Goal: Task Accomplishment & Management: Use online tool/utility

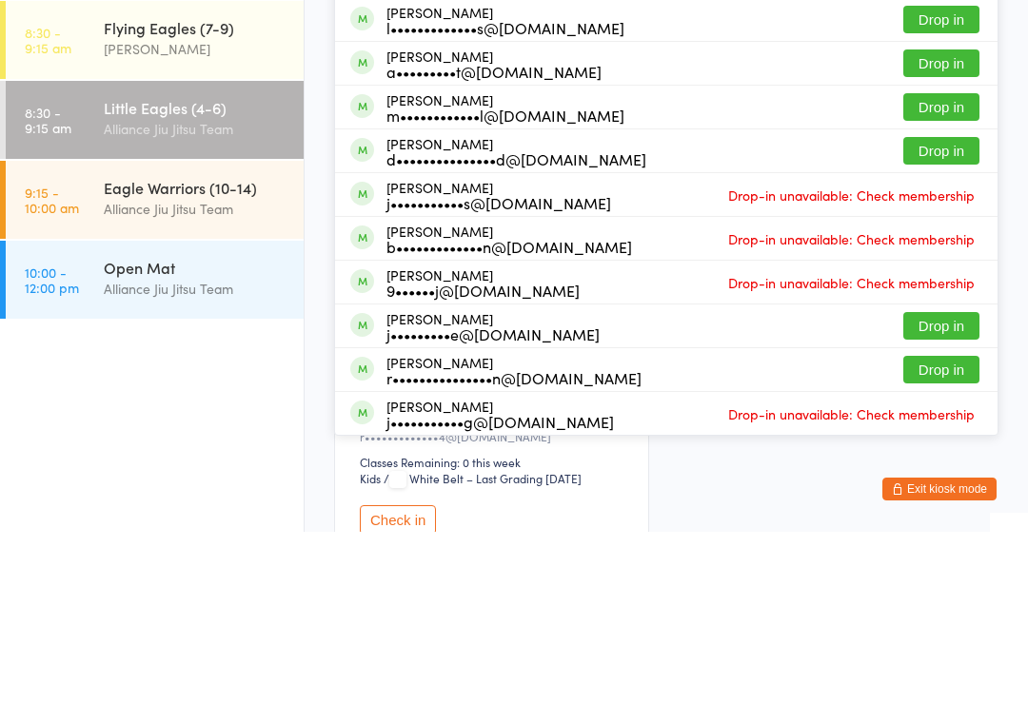
type input "[PERSON_NAME]"
click at [941, 69] on button "Drop in" at bounding box center [941, 61] width 76 height 28
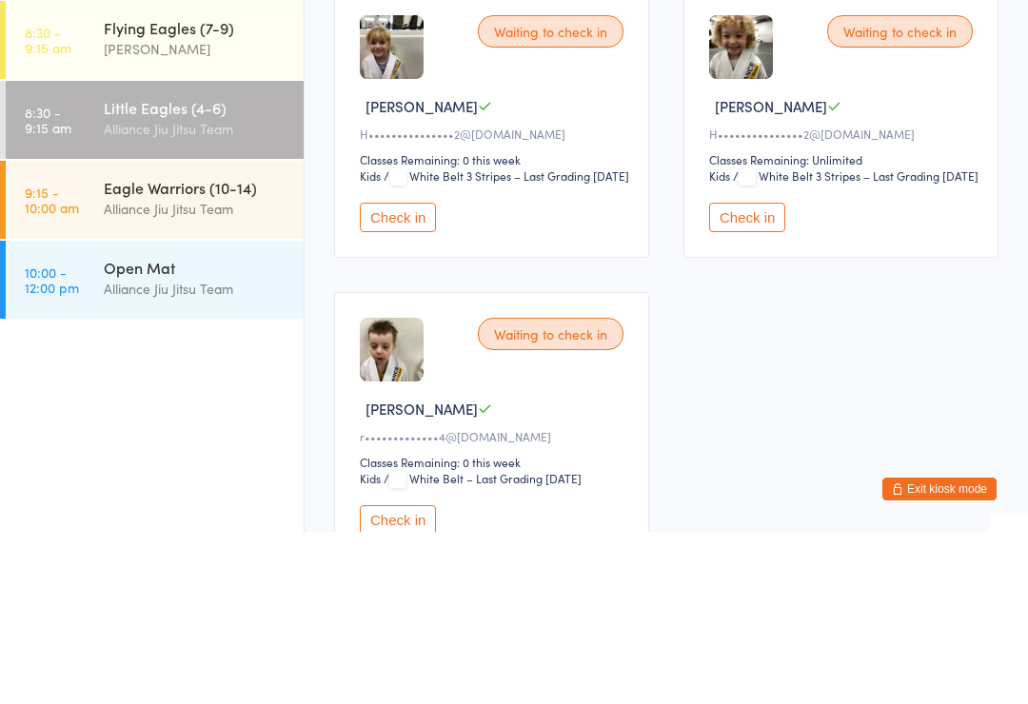
scroll to position [172, 0]
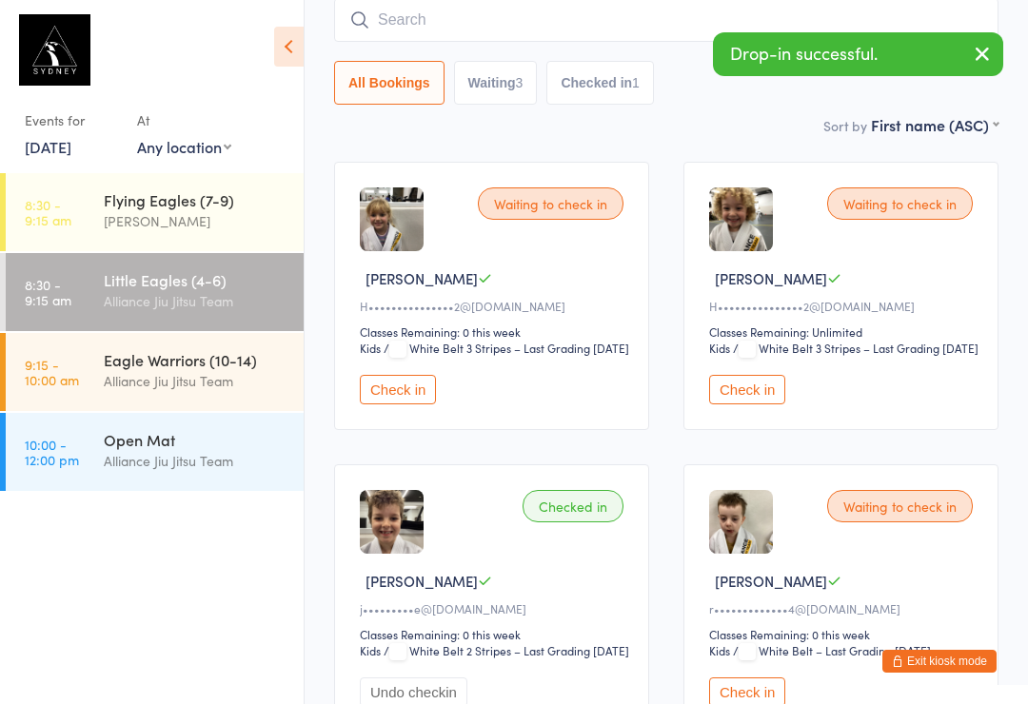
click at [569, 25] on input "search" at bounding box center [666, 20] width 664 height 44
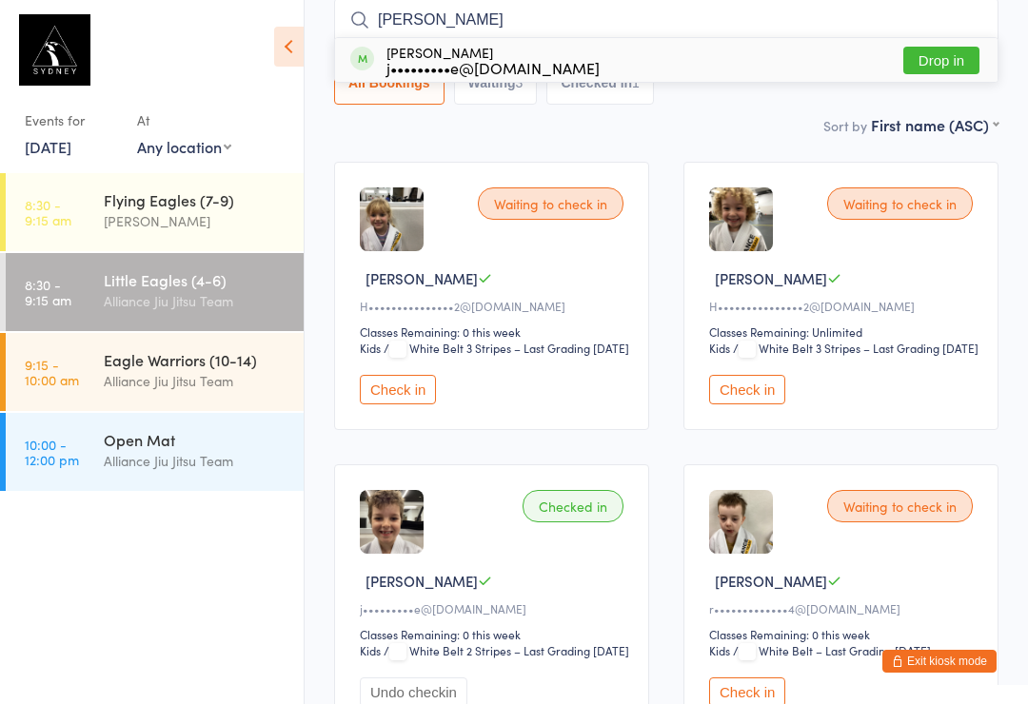
type input "[PERSON_NAME]"
click at [932, 62] on button "Drop in" at bounding box center [941, 61] width 76 height 28
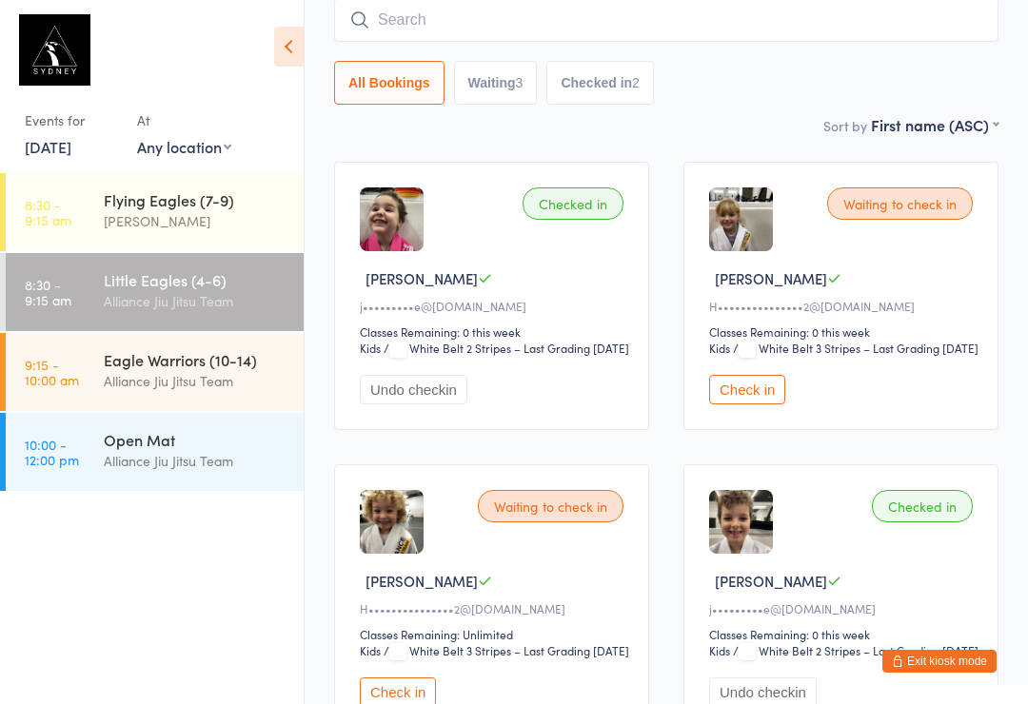
click at [478, 5] on input "search" at bounding box center [666, 20] width 664 height 44
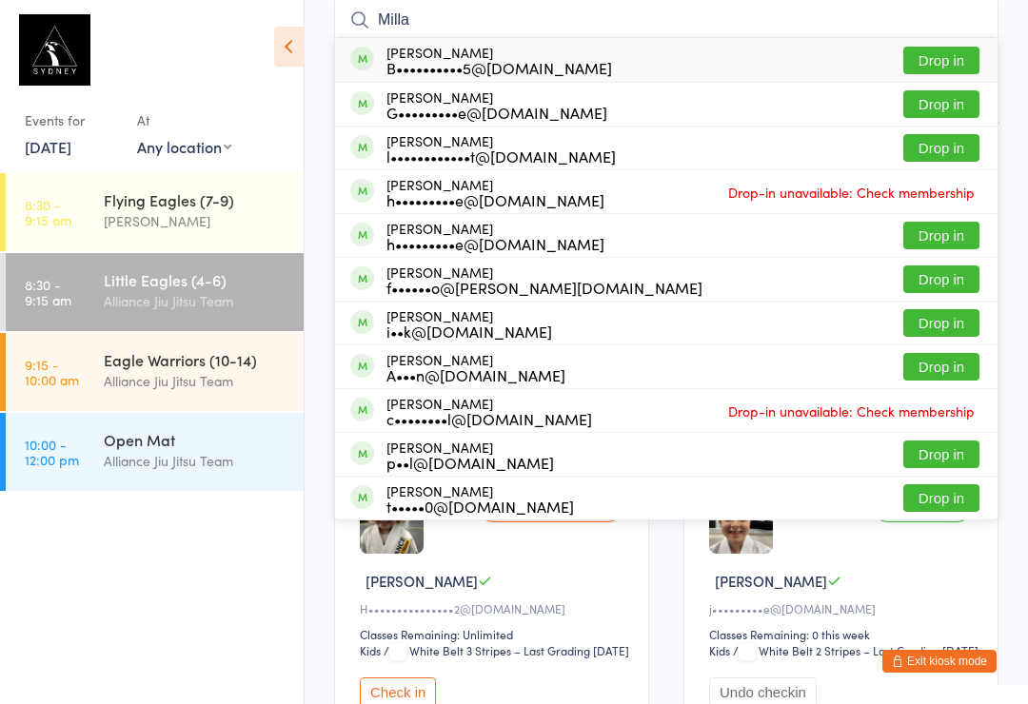
type input "Milla"
click at [941, 61] on button "Drop in" at bounding box center [941, 61] width 76 height 28
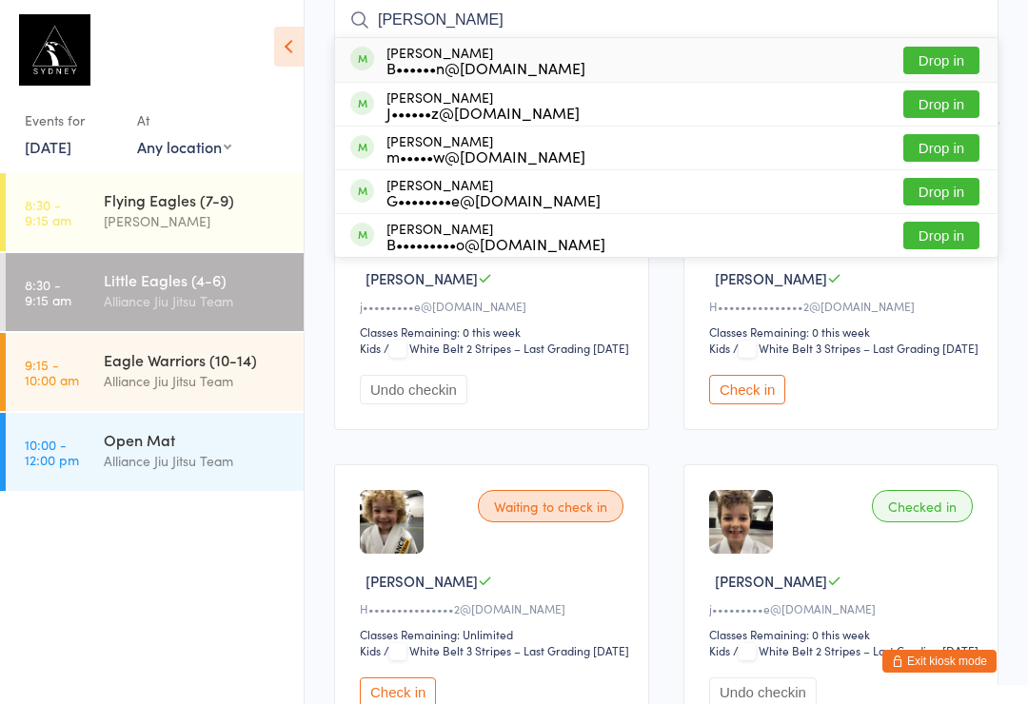
type input "[PERSON_NAME]"
click at [942, 55] on button "Drop in" at bounding box center [941, 61] width 76 height 28
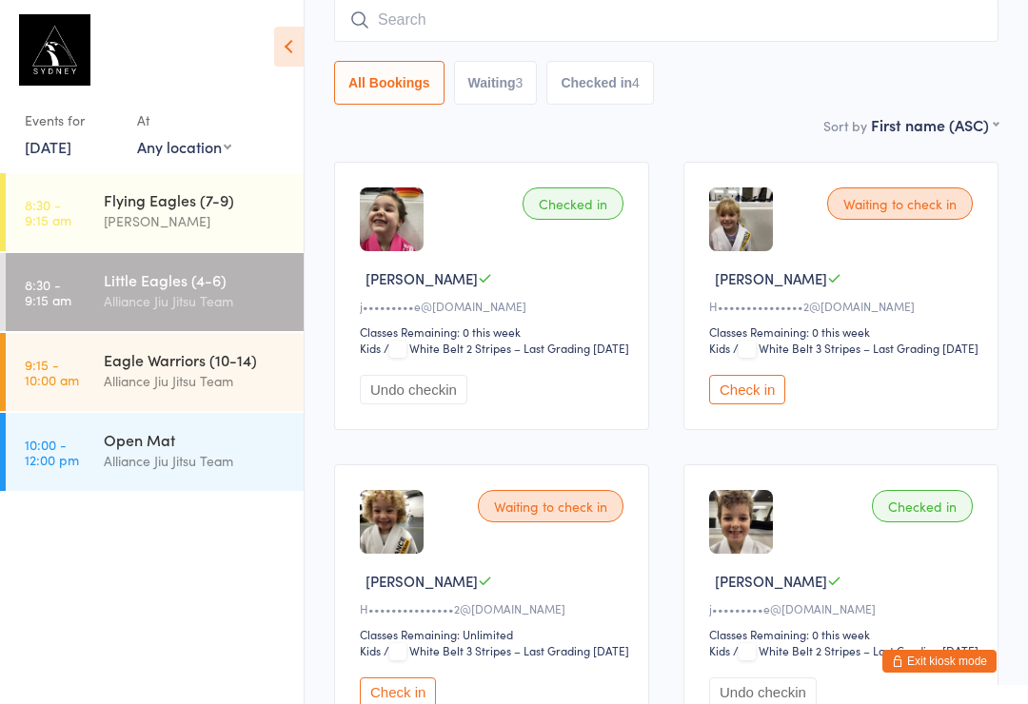
click at [76, 209] on link "8:30 - 9:15 am Flying Eagles (7-9) [PERSON_NAME]" at bounding box center [155, 212] width 298 height 78
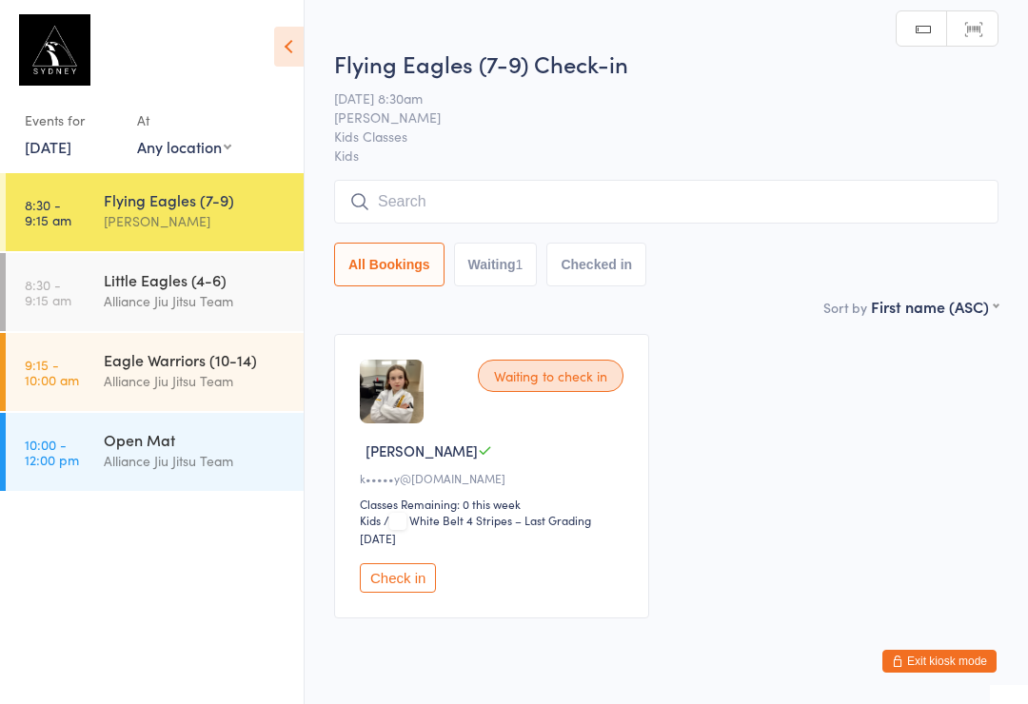
click at [471, 223] on input "search" at bounding box center [666, 202] width 664 height 44
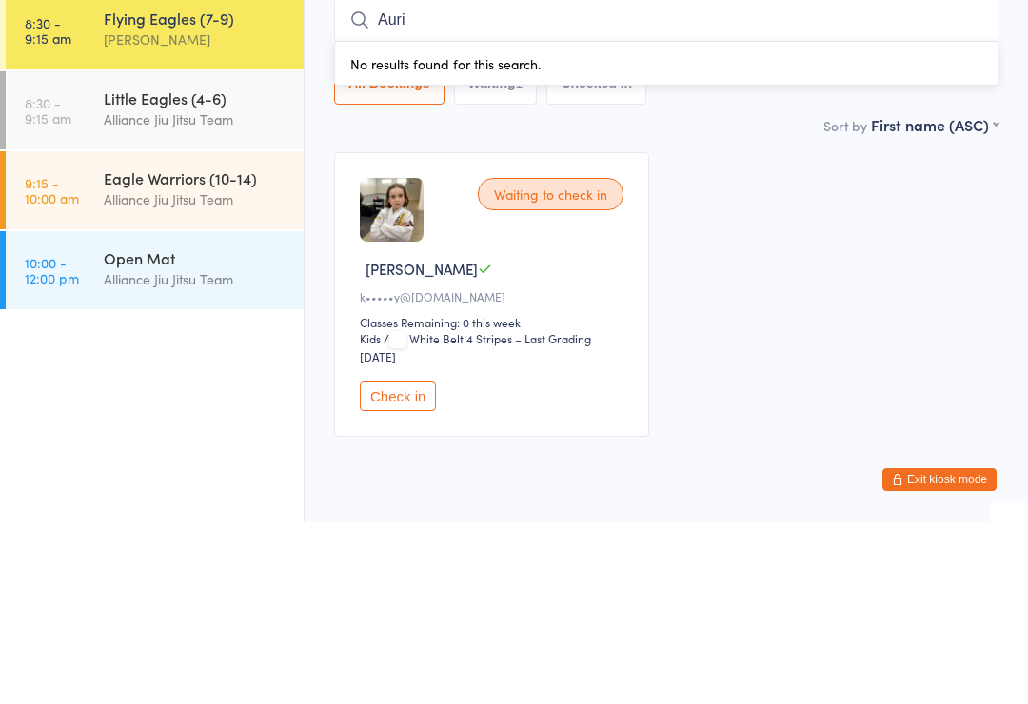
type input "Auri"
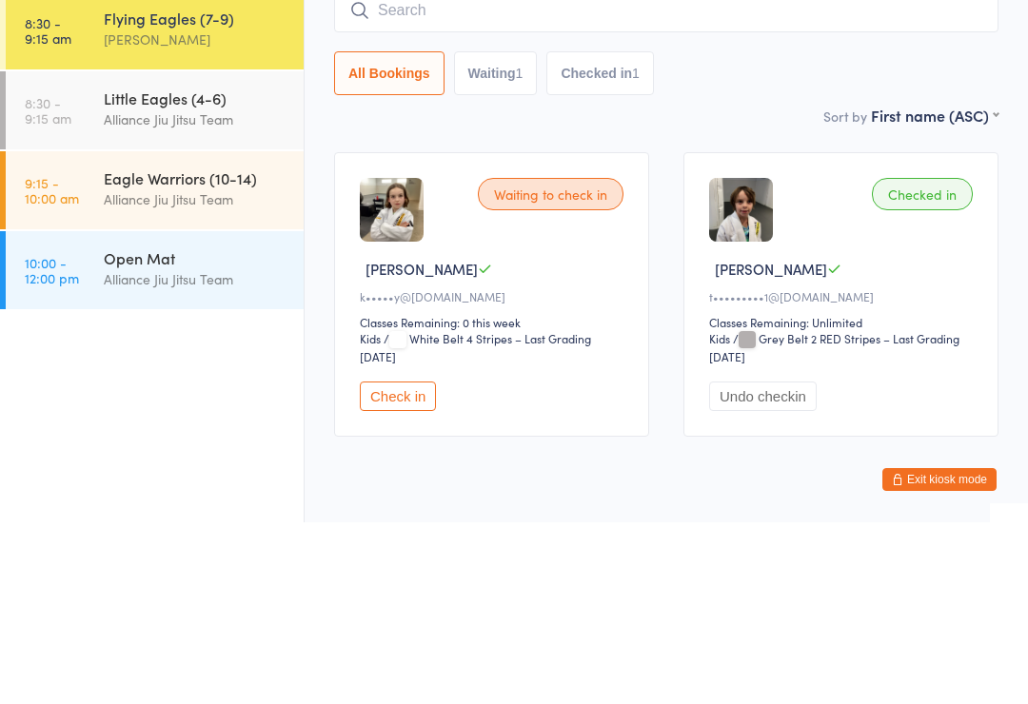
click at [172, 429] on div "Open Mat" at bounding box center [196, 439] width 184 height 21
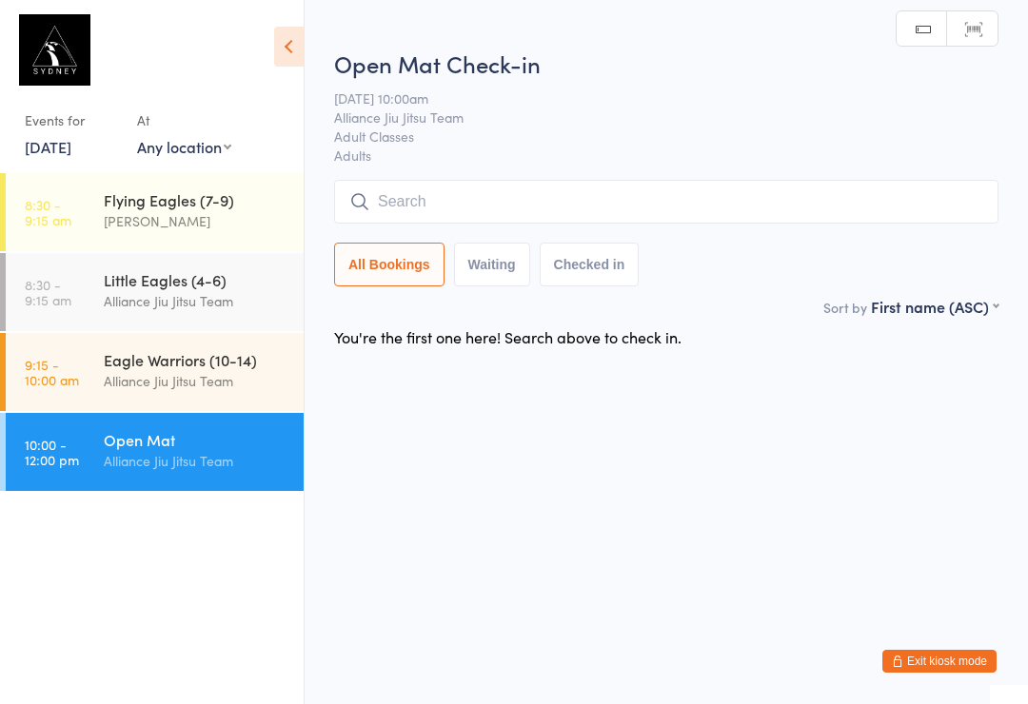
click at [706, 199] on input "search" at bounding box center [666, 202] width 664 height 44
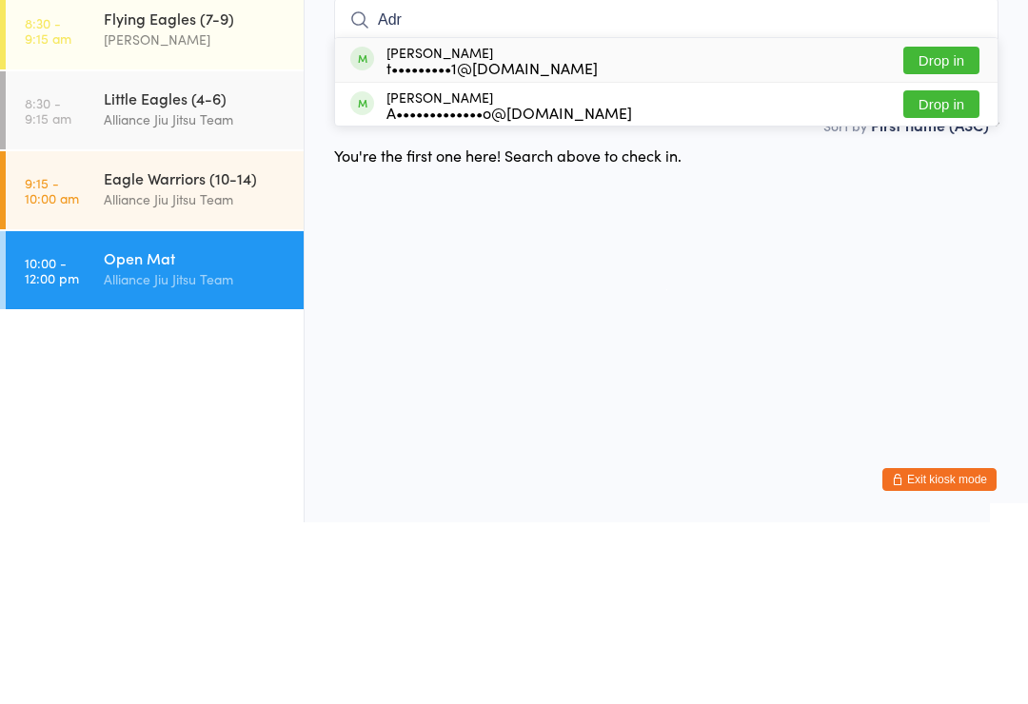
type input "Adr"
click at [489, 242] on div "t•••••••••1@[DOMAIN_NAME]" at bounding box center [491, 249] width 211 height 15
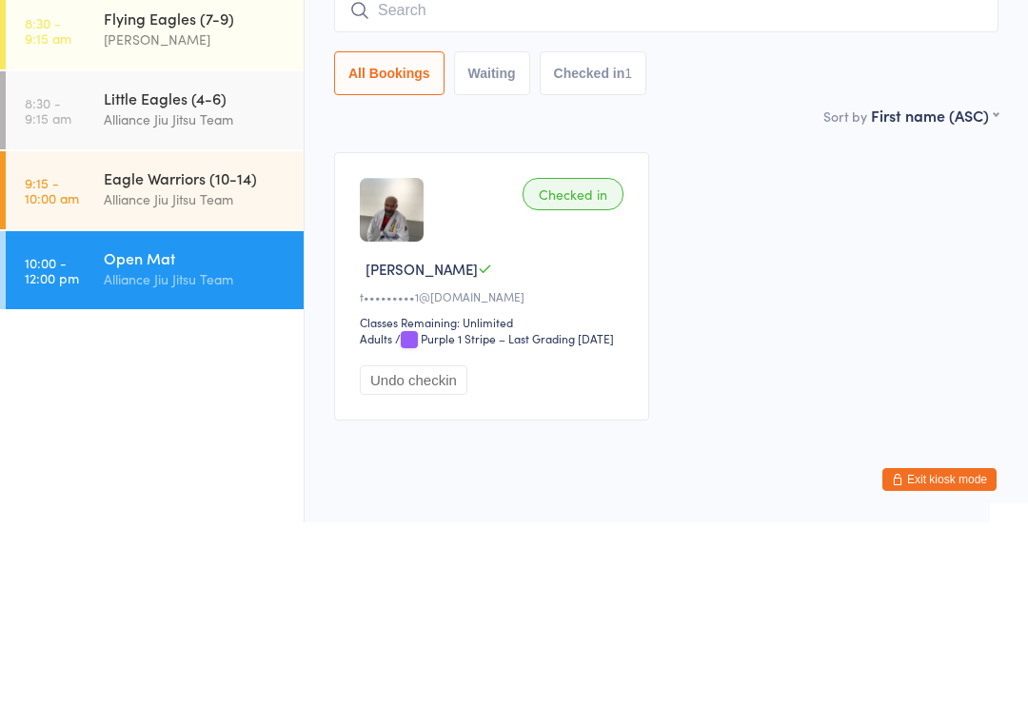
click at [233, 269] on div "Little Eagles (4-6)" at bounding box center [196, 279] width 184 height 21
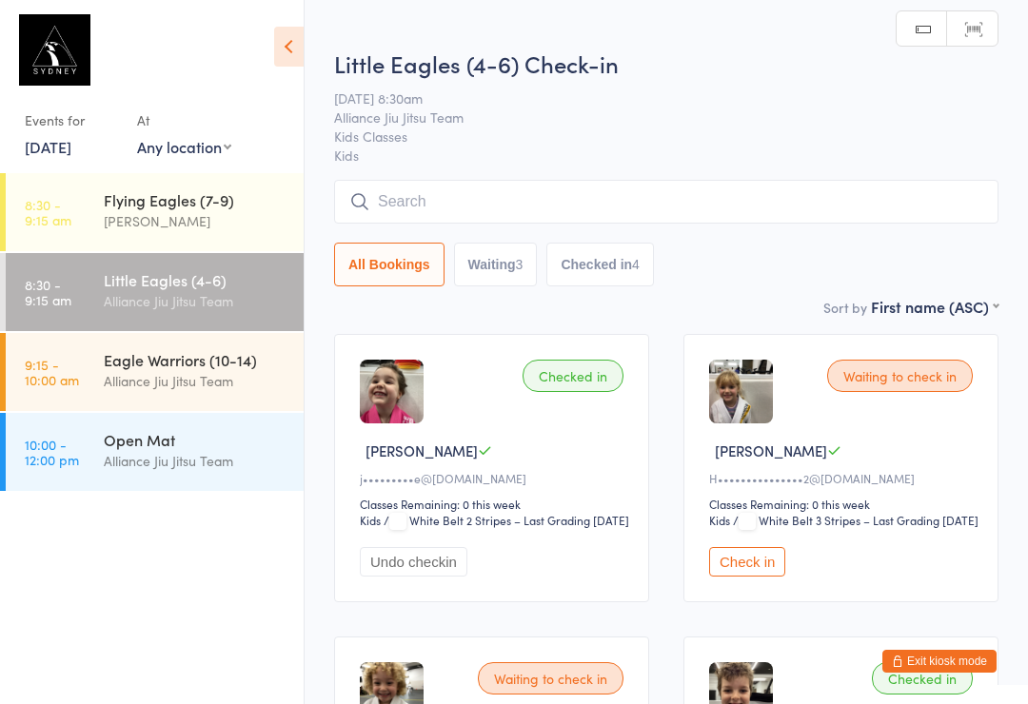
click at [497, 200] on input "search" at bounding box center [666, 202] width 664 height 44
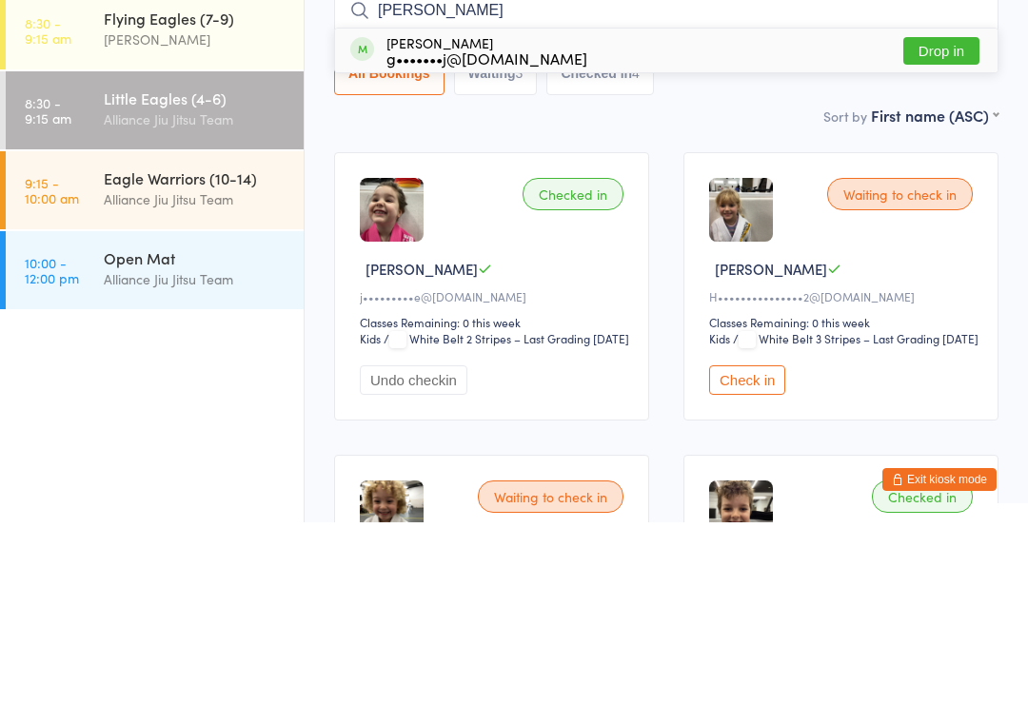
type input "[PERSON_NAME]"
click at [958, 219] on button "Drop in" at bounding box center [941, 233] width 76 height 28
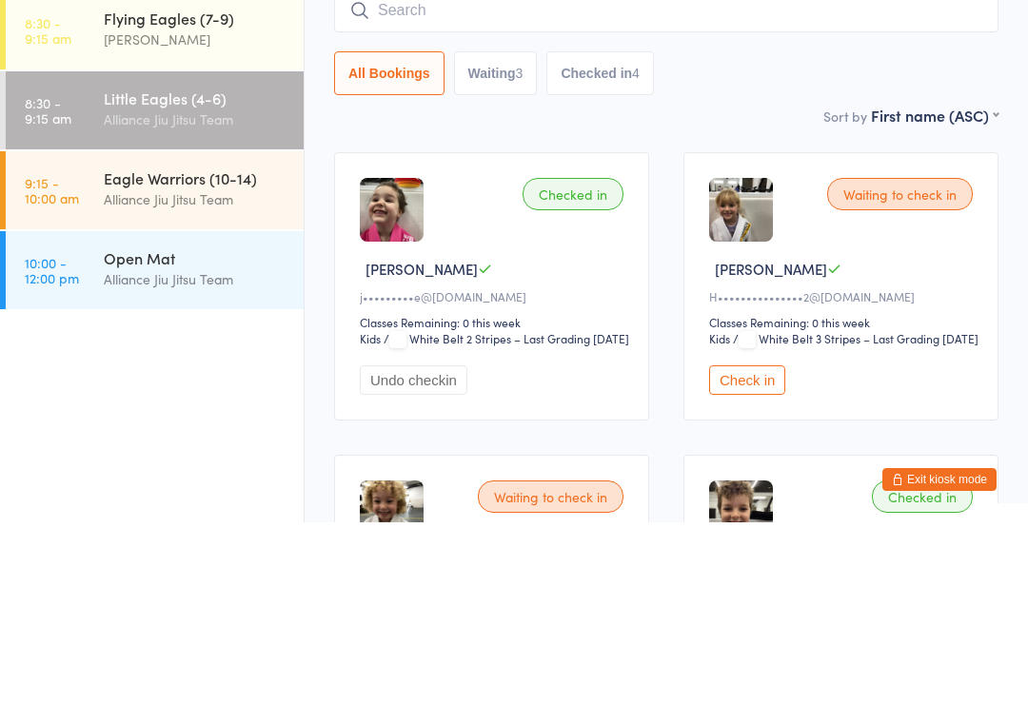
scroll to position [182, 0]
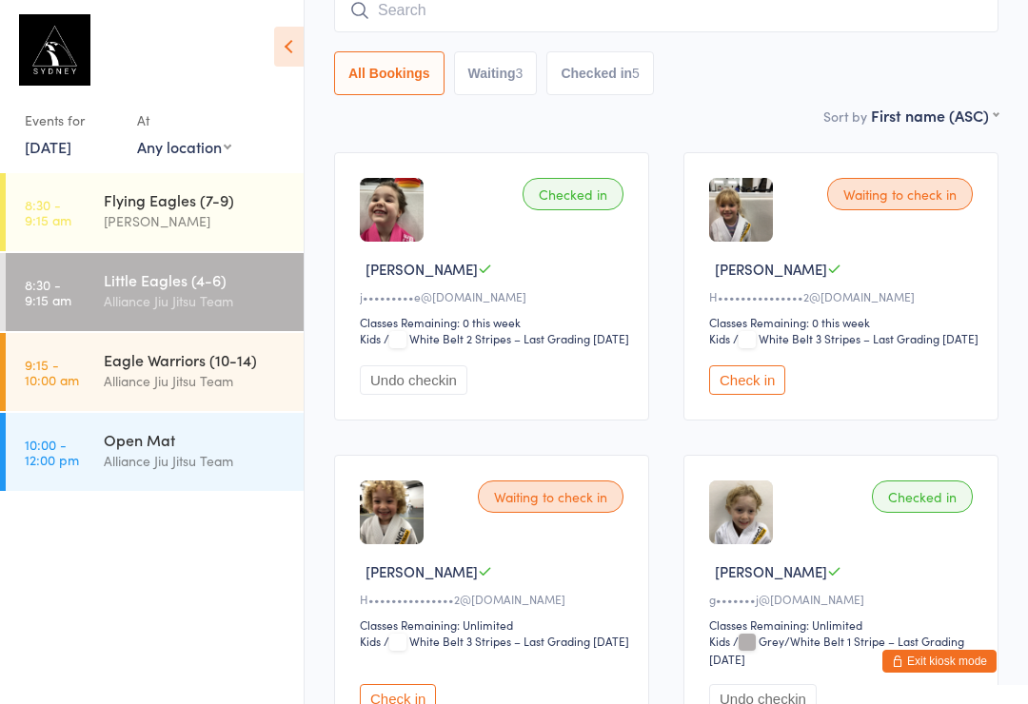
click at [650, 15] on input "search" at bounding box center [666, 11] width 664 height 44
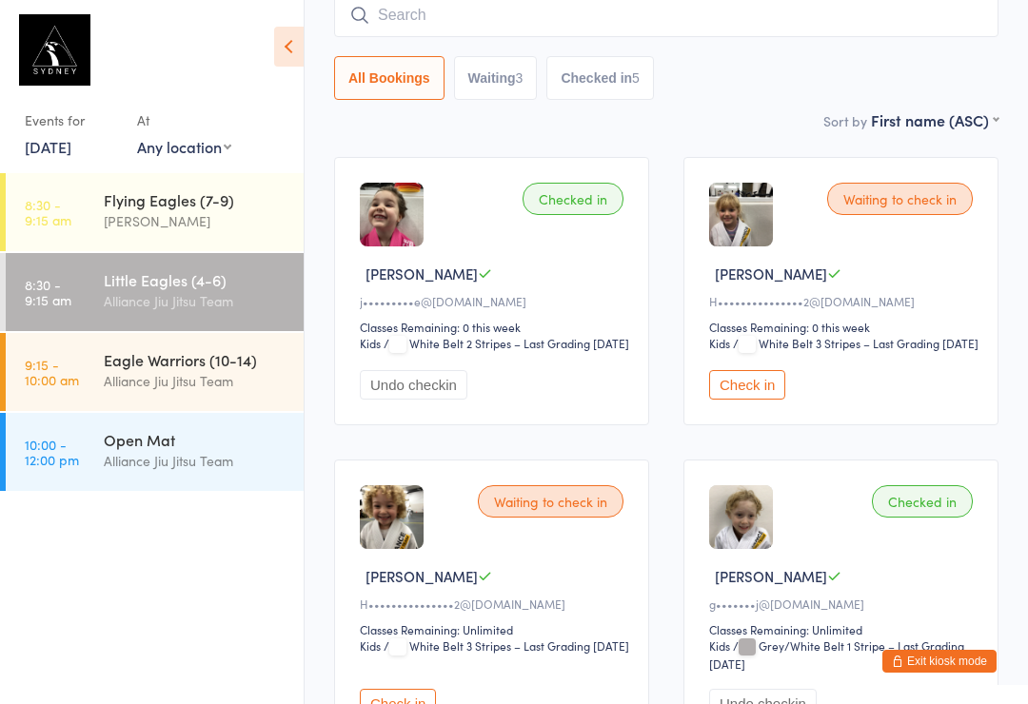
scroll to position [172, 0]
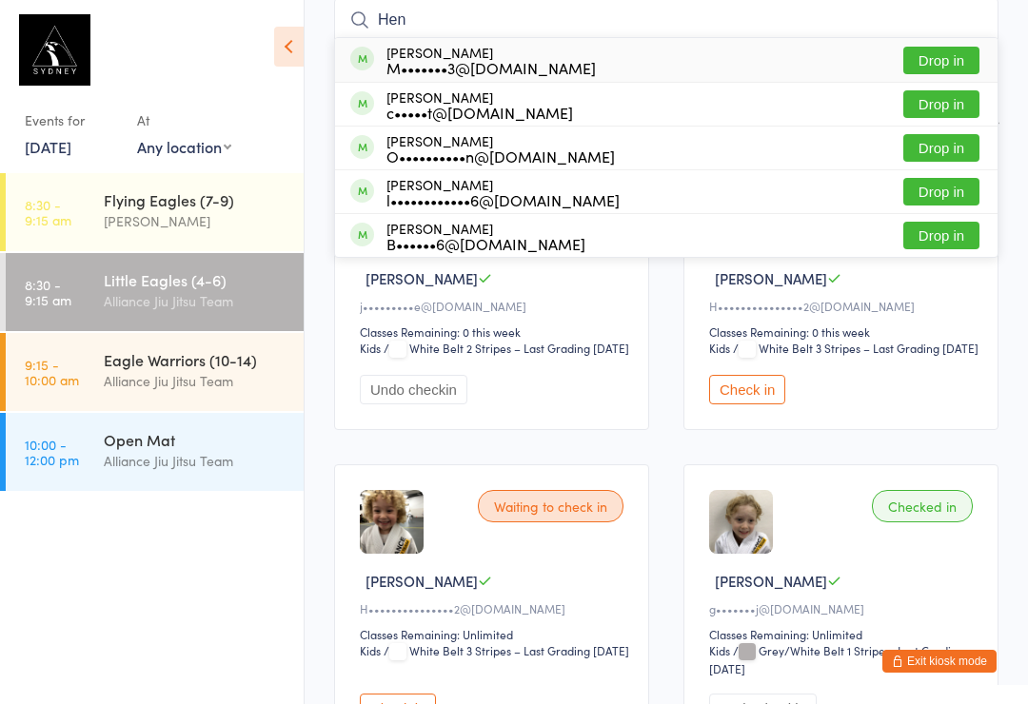
type input "Hen"
click at [960, 104] on button "Drop in" at bounding box center [941, 104] width 76 height 28
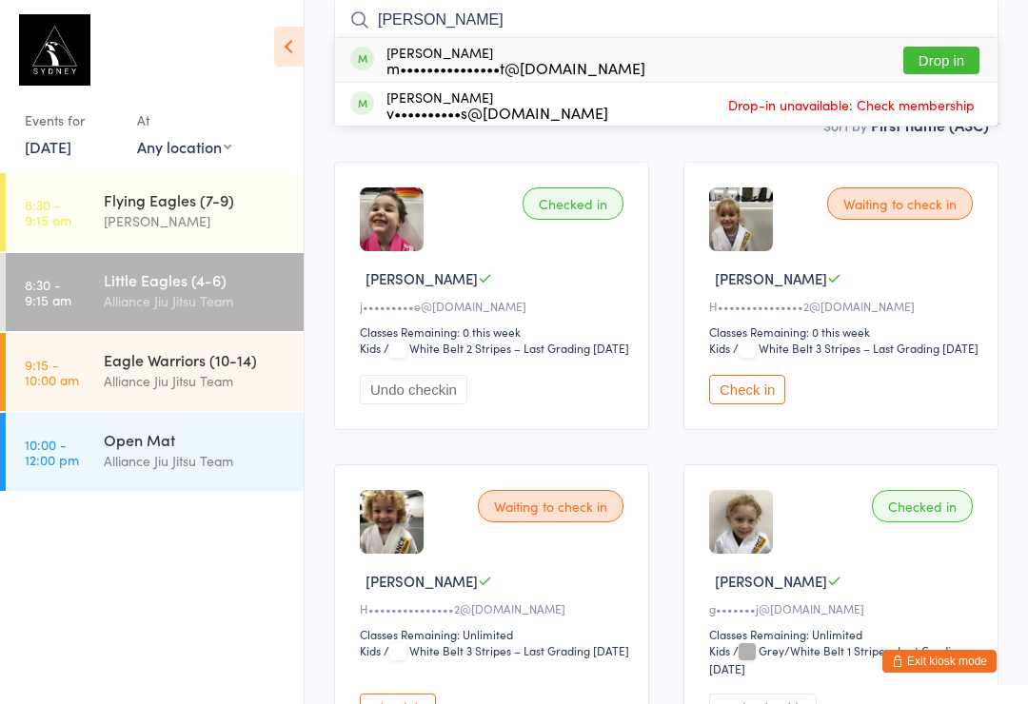
type input "[PERSON_NAME]"
click at [621, 64] on div "[PERSON_NAME] m•••••••••••••••t@[DOMAIN_NAME] Drop in" at bounding box center [666, 60] width 663 height 44
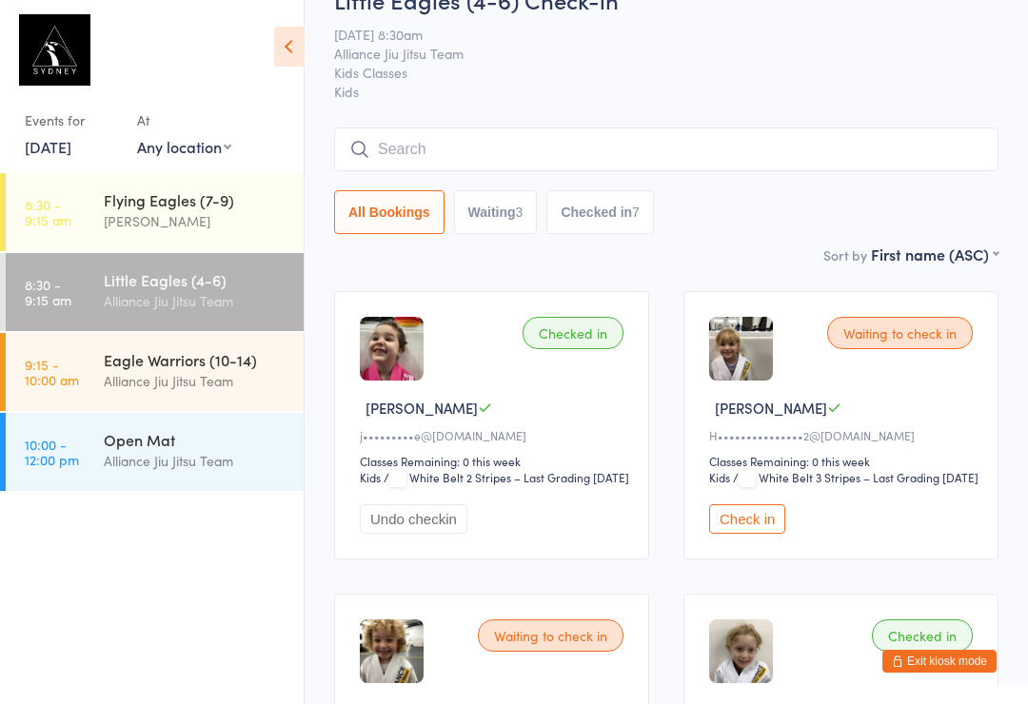
scroll to position [0, 0]
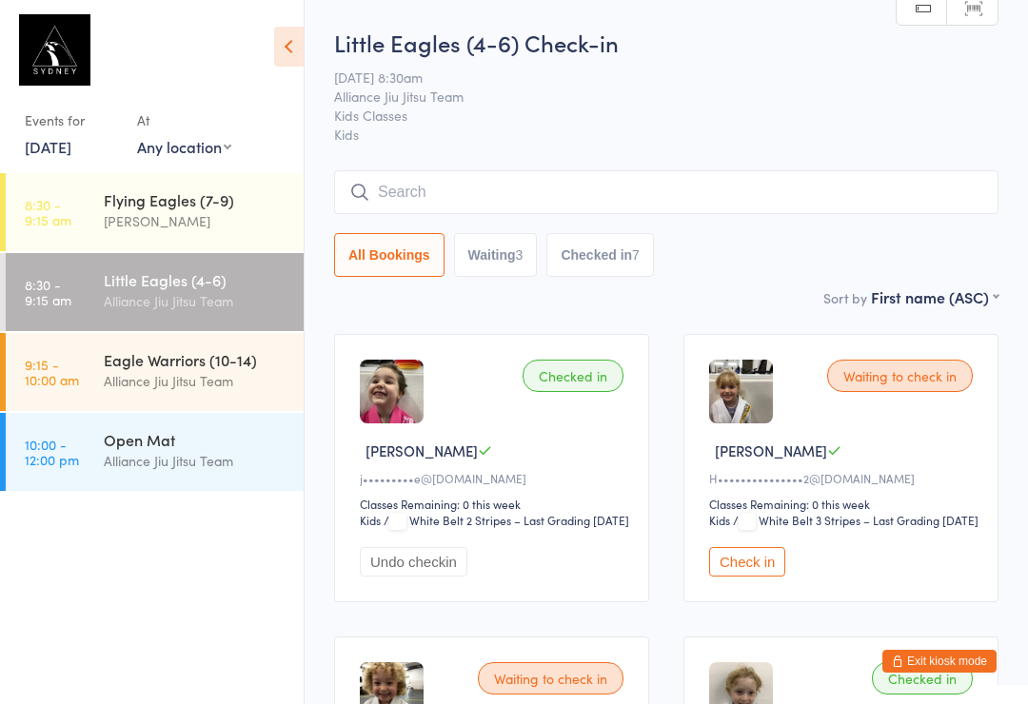
click at [558, 190] on input "search" at bounding box center [666, 192] width 664 height 44
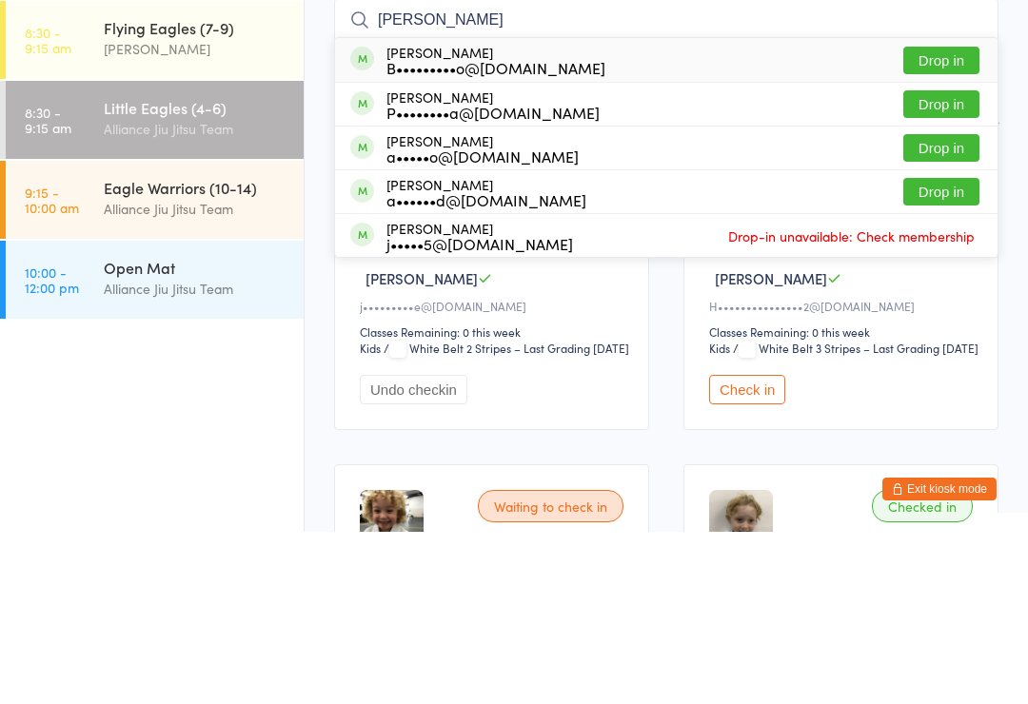
type input "[PERSON_NAME]"
click at [942, 307] on button "Drop in" at bounding box center [941, 321] width 76 height 28
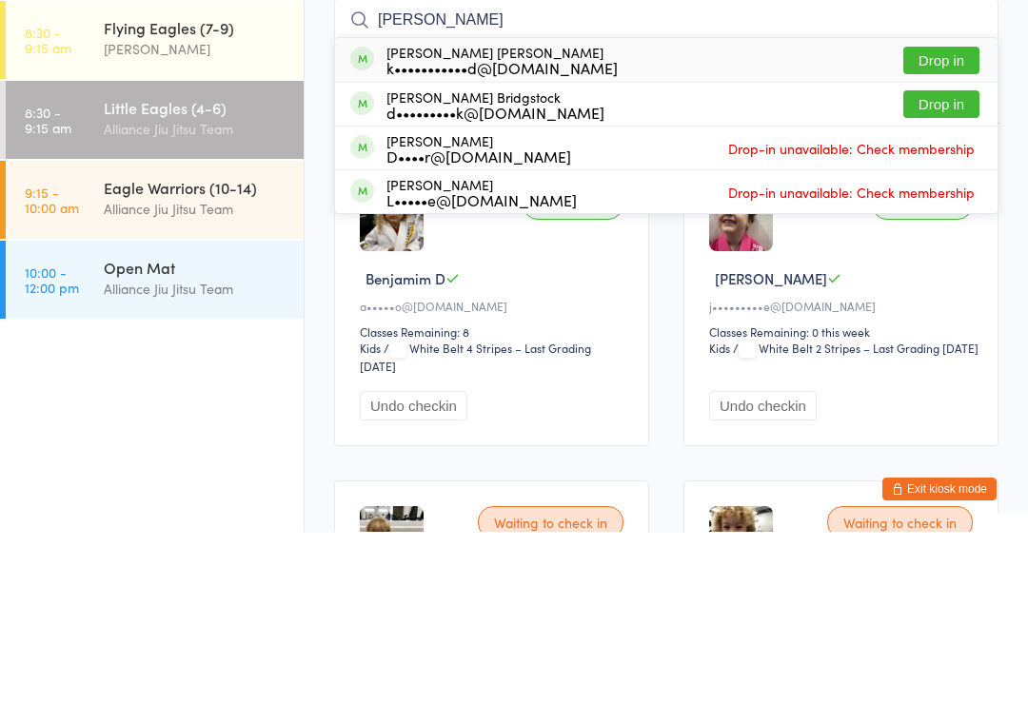
type input "[PERSON_NAME]"
click at [510, 217] on div "[PERSON_NAME] [PERSON_NAME] k•••••••••••d@[DOMAIN_NAME]" at bounding box center [501, 232] width 231 height 30
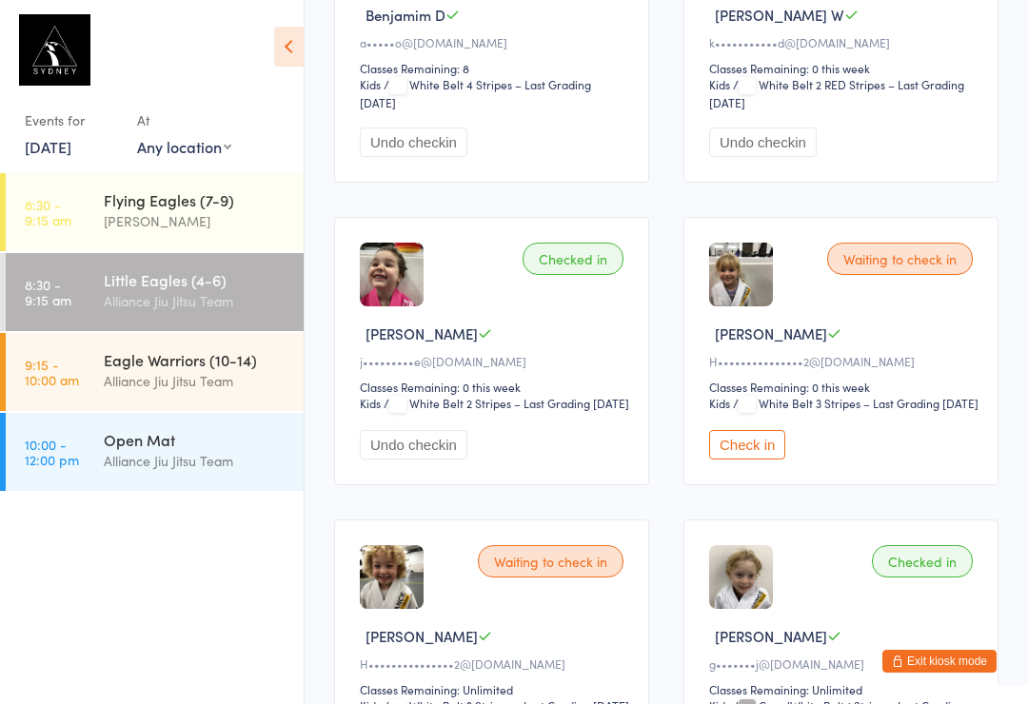
scroll to position [601, 0]
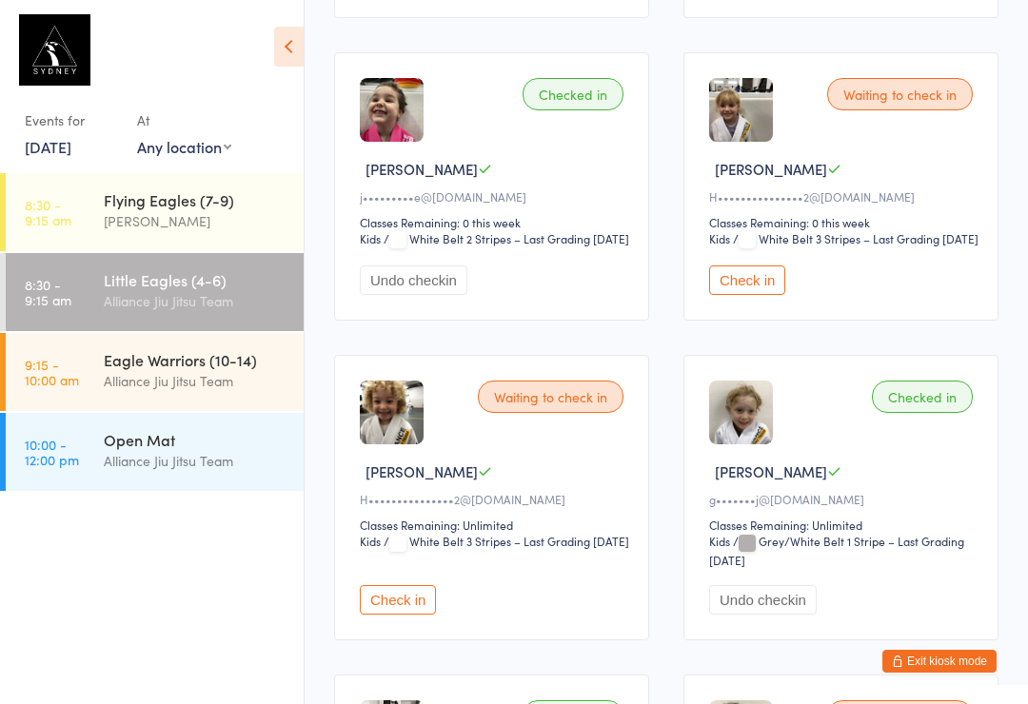
click at [555, 413] on div "Waiting to check in" at bounding box center [551, 397] width 146 height 32
click at [535, 413] on div "Waiting to check in" at bounding box center [551, 397] width 146 height 32
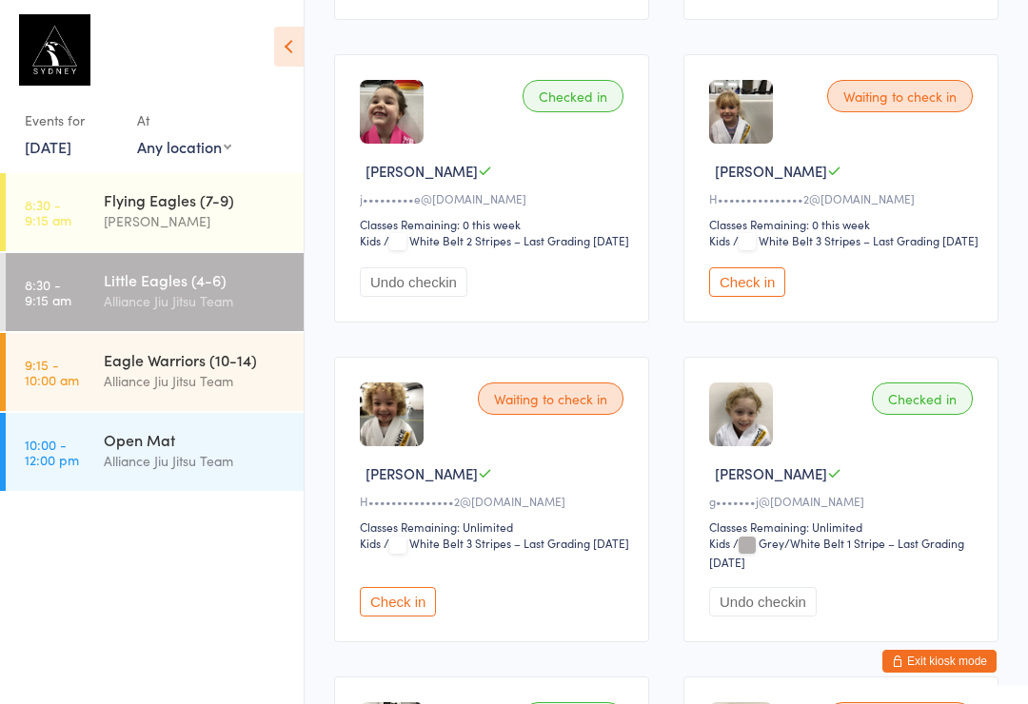
click at [414, 617] on button "Check in" at bounding box center [398, 602] width 76 height 30
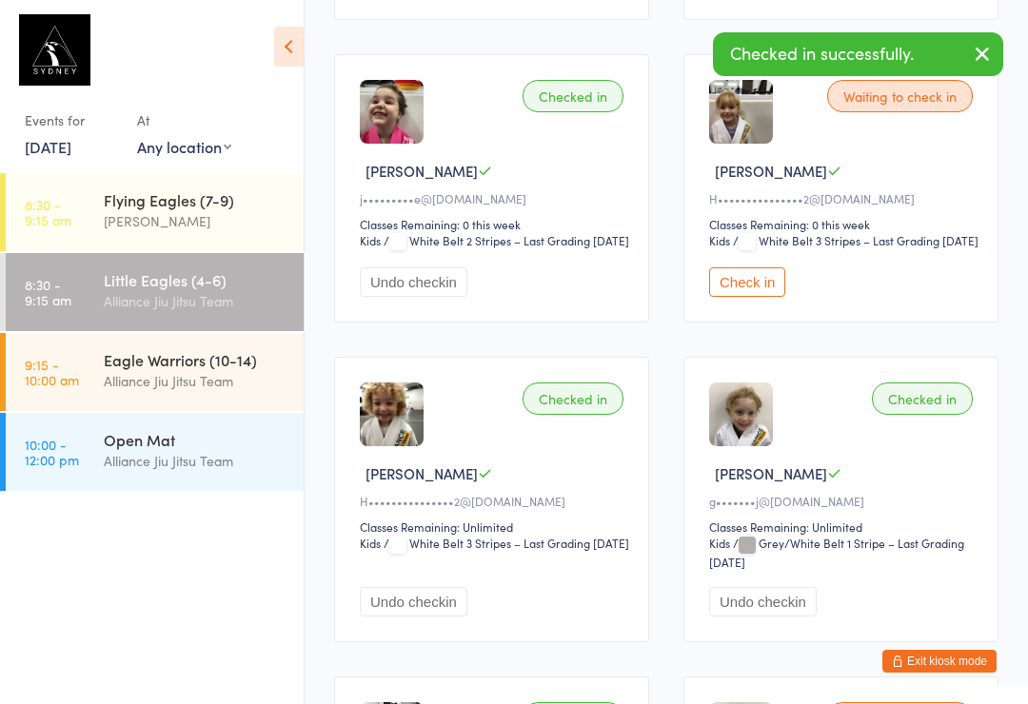
click at [743, 297] on button "Check in" at bounding box center [747, 282] width 76 height 30
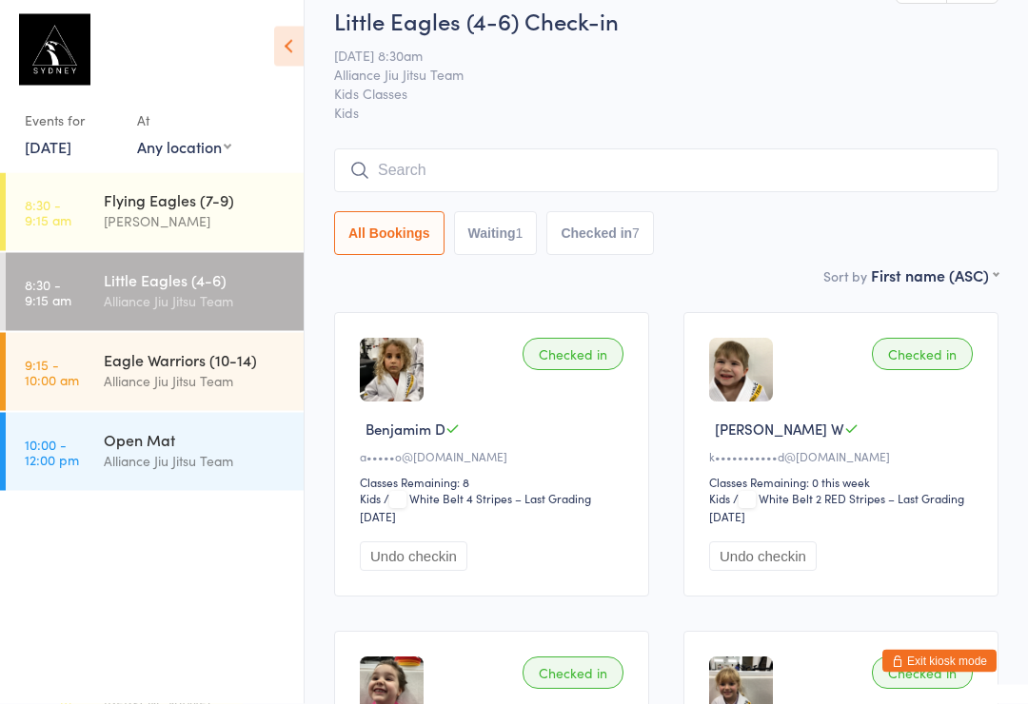
scroll to position [0, 0]
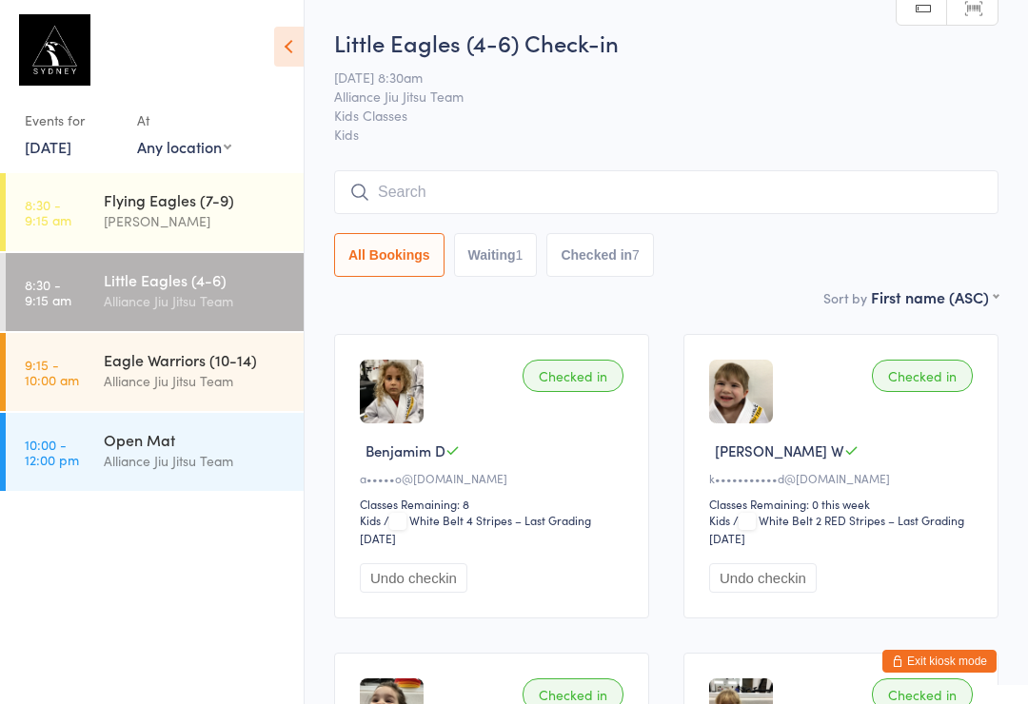
click at [505, 190] on input "search" at bounding box center [666, 192] width 664 height 44
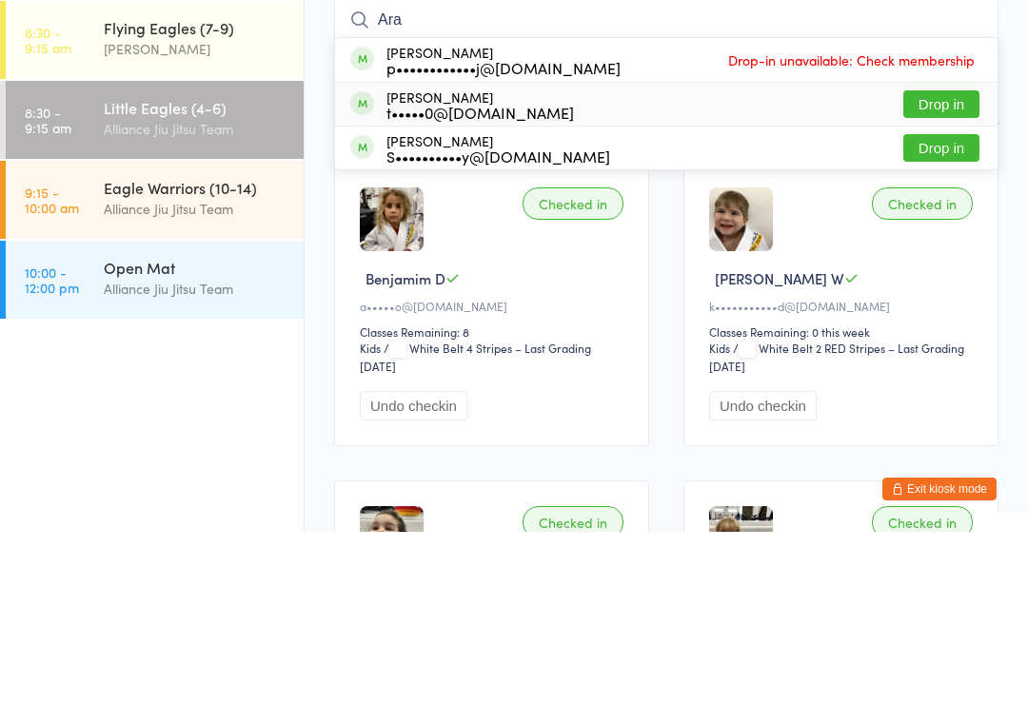
type input "Ara"
click at [598, 255] on div "[PERSON_NAME] t•••••0@[DOMAIN_NAME] Drop in" at bounding box center [666, 276] width 663 height 43
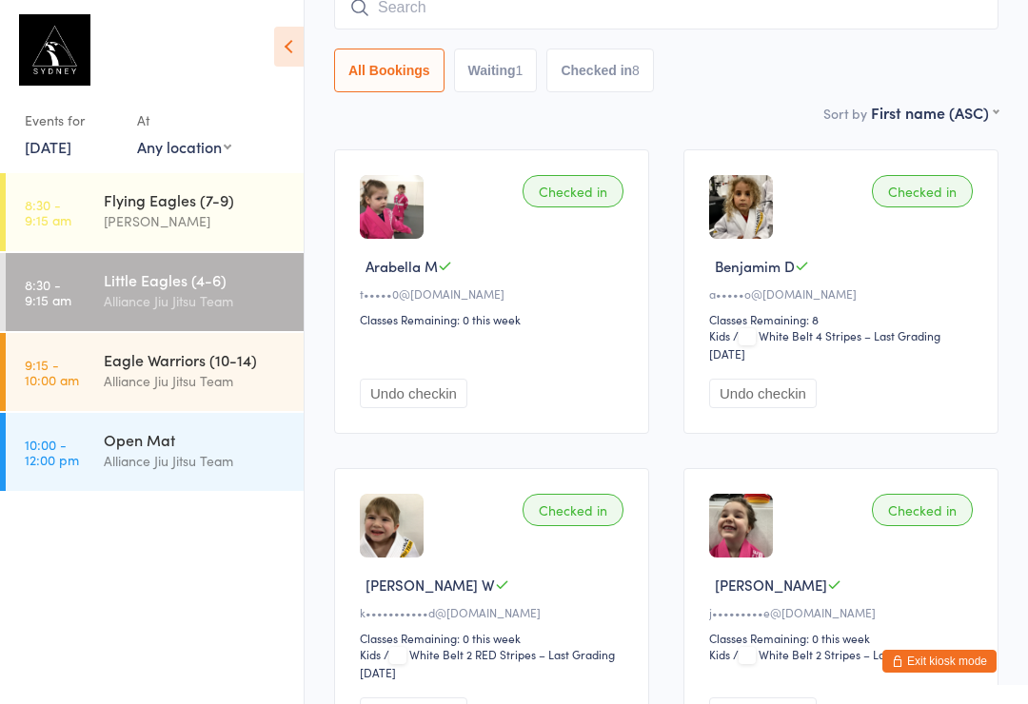
scroll to position [178, 0]
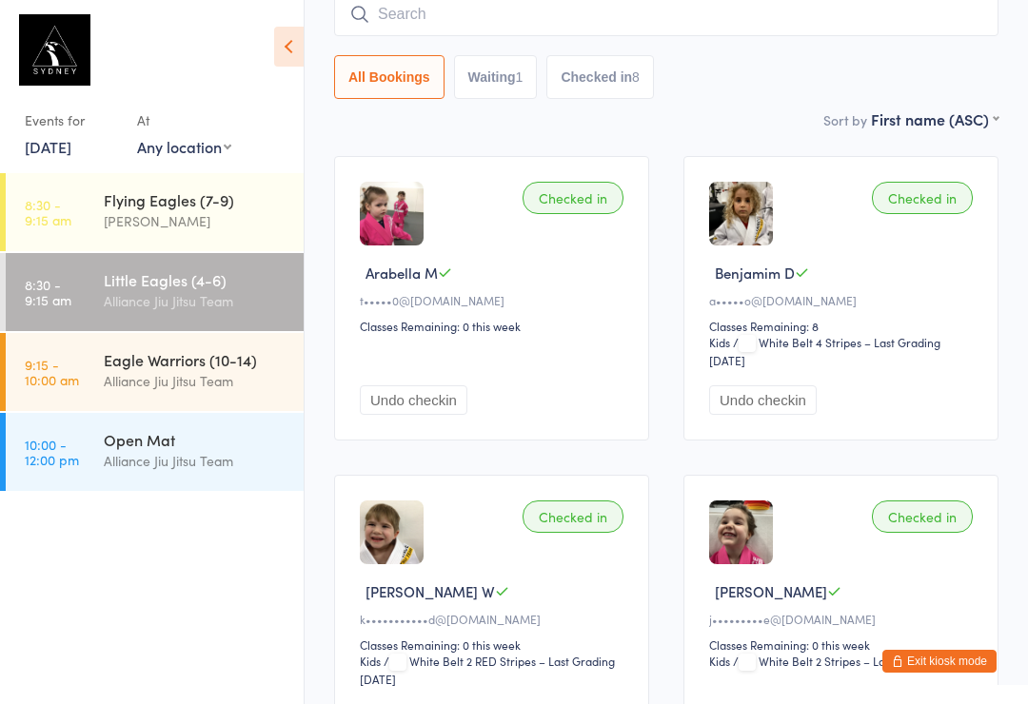
click at [731, 29] on input "search" at bounding box center [666, 14] width 664 height 44
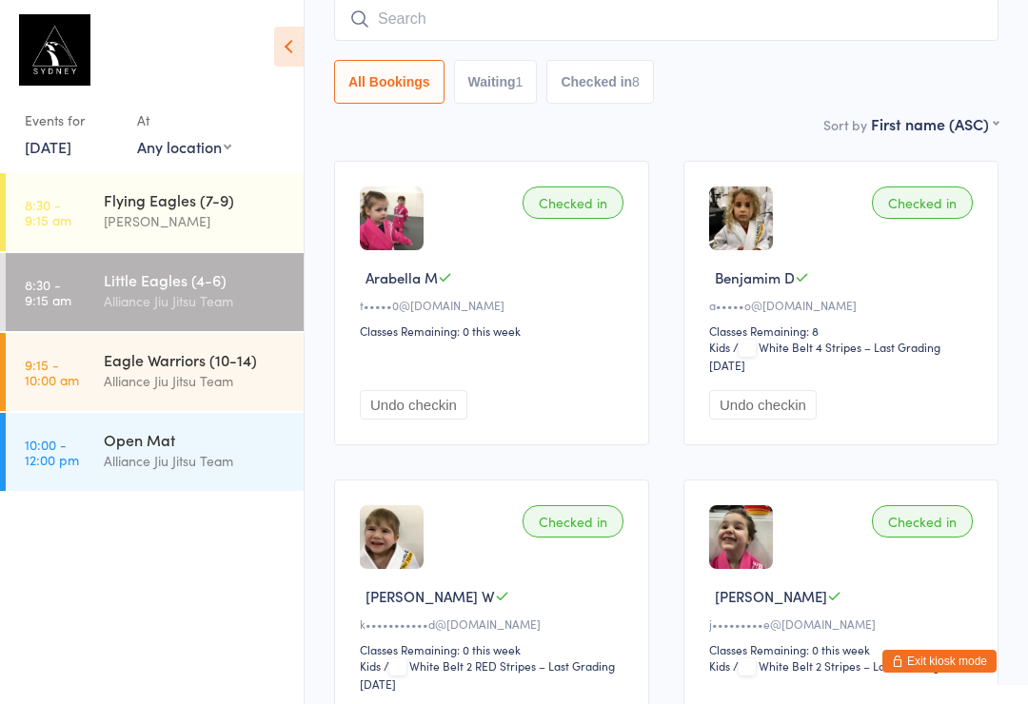
scroll to position [172, 0]
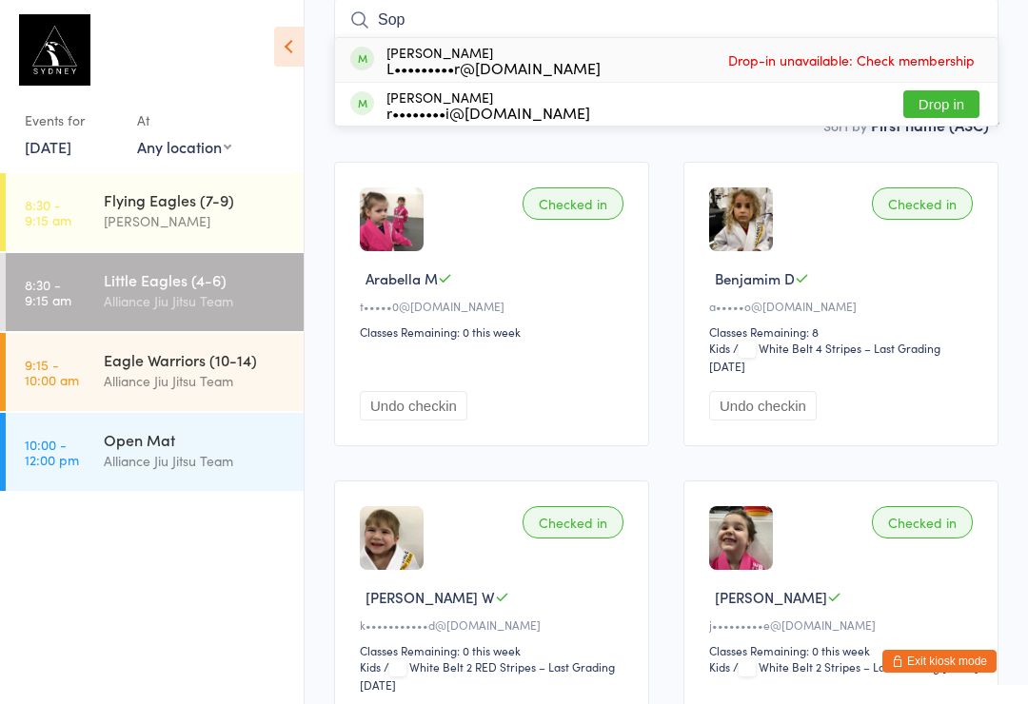
type input "Sop"
click at [939, 106] on button "Drop in" at bounding box center [941, 104] width 76 height 28
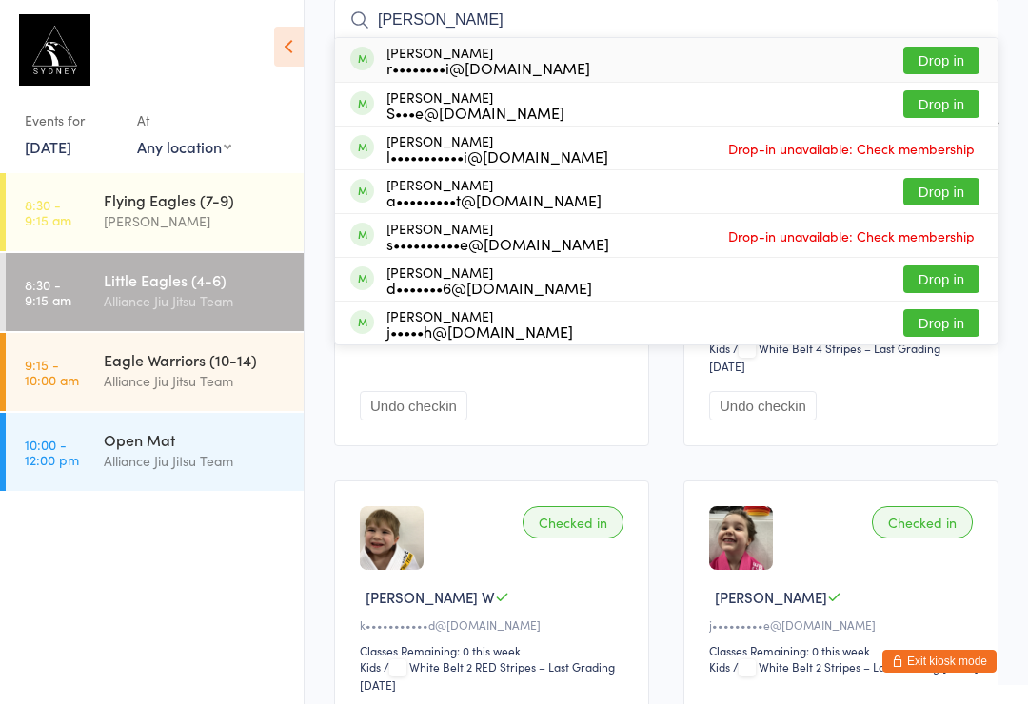
type input "[PERSON_NAME]"
click at [960, 50] on button "Drop in" at bounding box center [941, 61] width 76 height 28
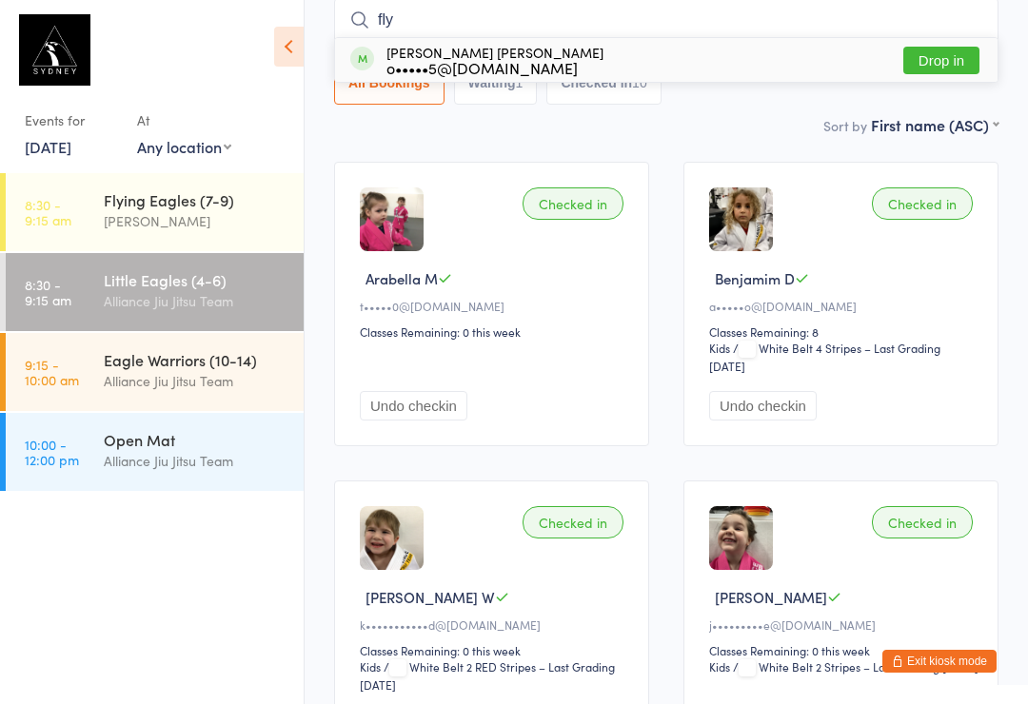
type input "fly"
click at [395, 63] on div "o•••••5@[DOMAIN_NAME]" at bounding box center [494, 67] width 217 height 15
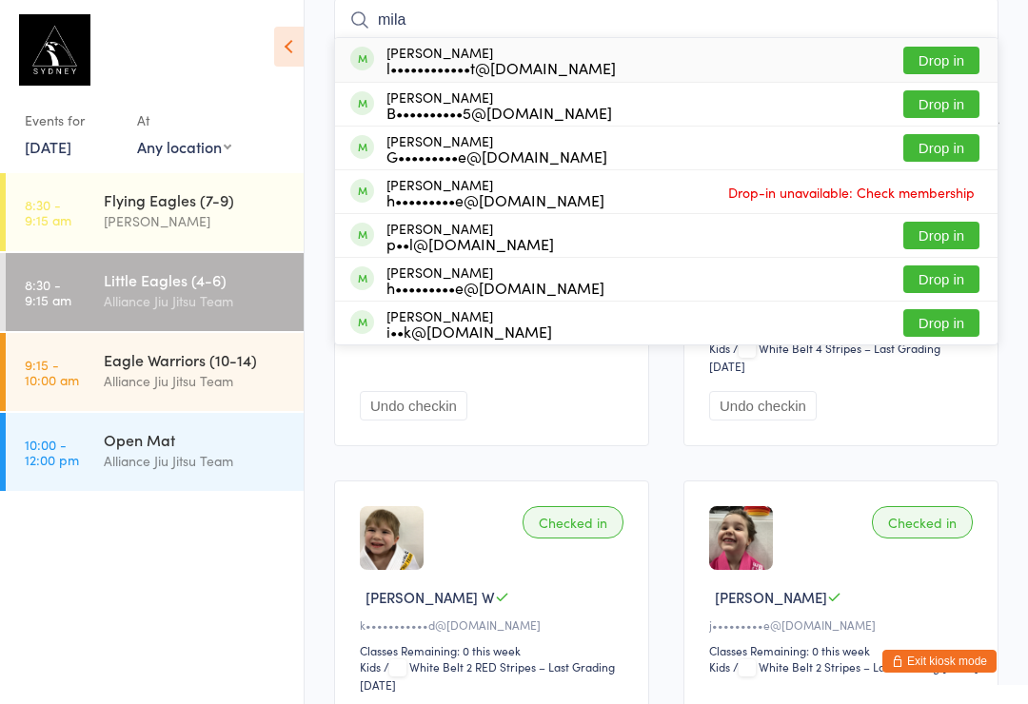
type input "mila"
click at [936, 61] on button "Drop in" at bounding box center [941, 61] width 76 height 28
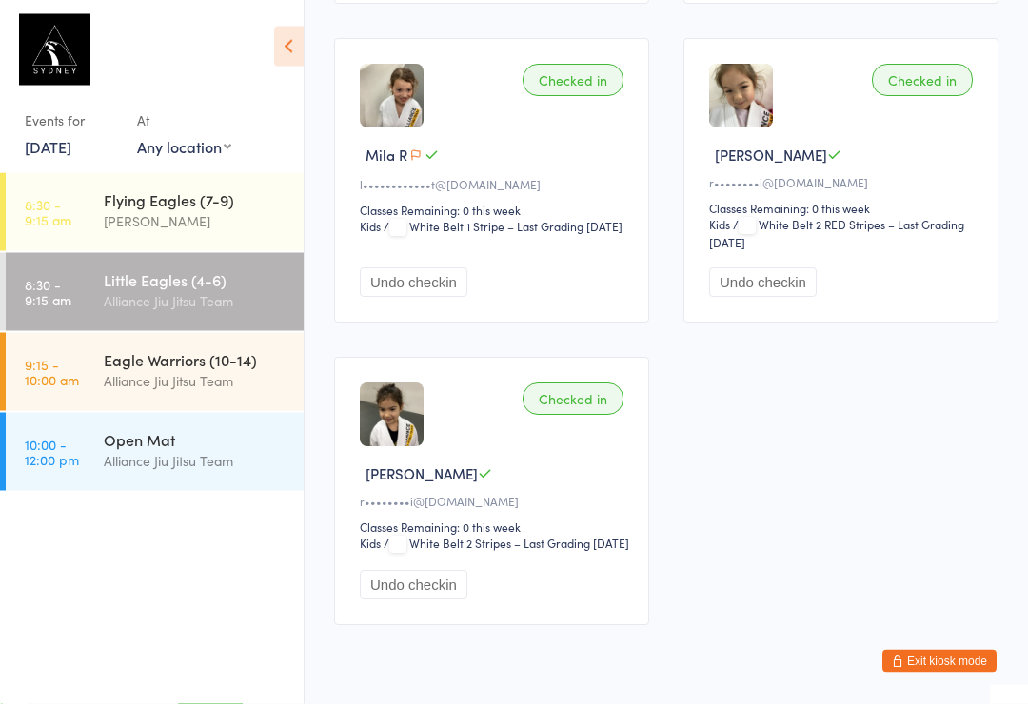
scroll to position [1877, 0]
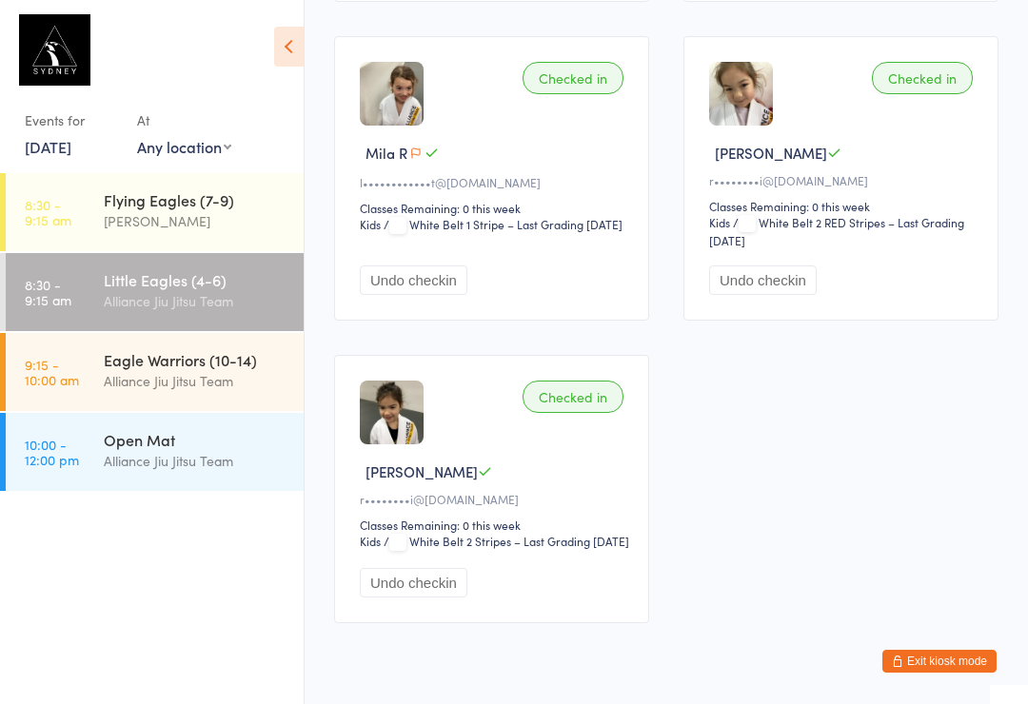
click at [235, 220] on div "[PERSON_NAME]" at bounding box center [196, 221] width 184 height 22
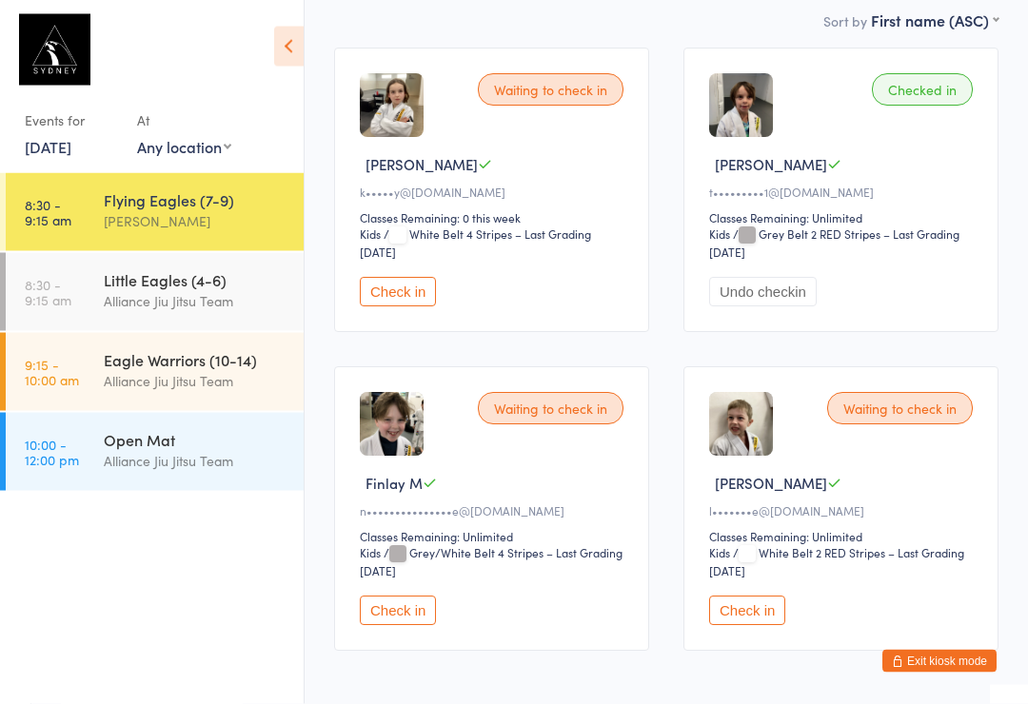
scroll to position [367, 0]
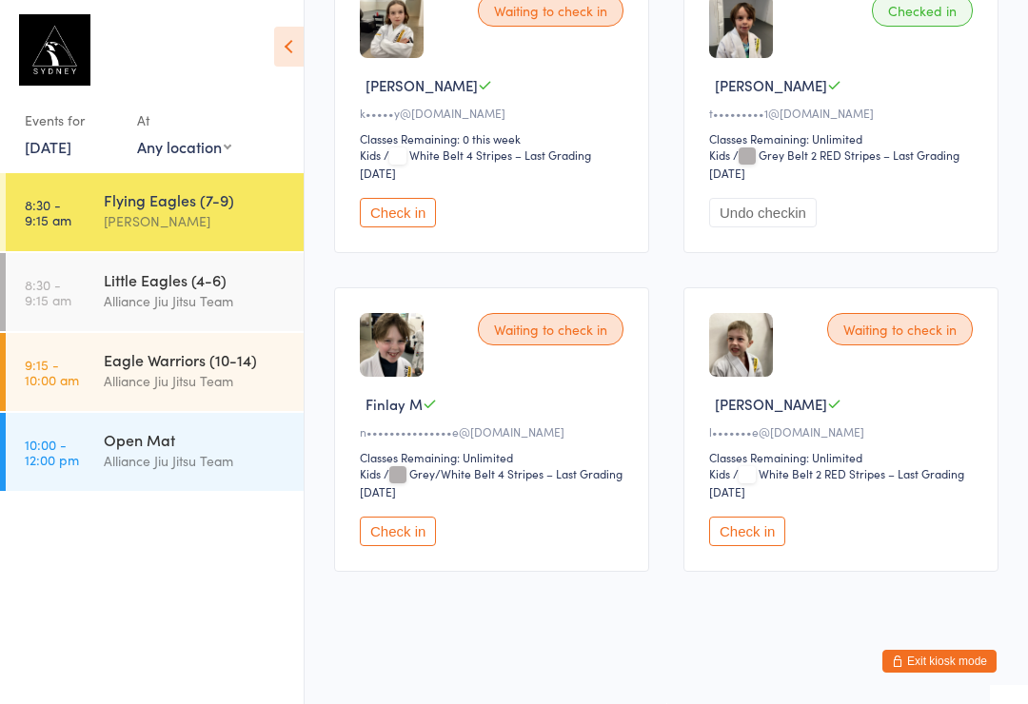
click at [241, 377] on div "Alliance Jiu Jitsu Team" at bounding box center [196, 381] width 184 height 22
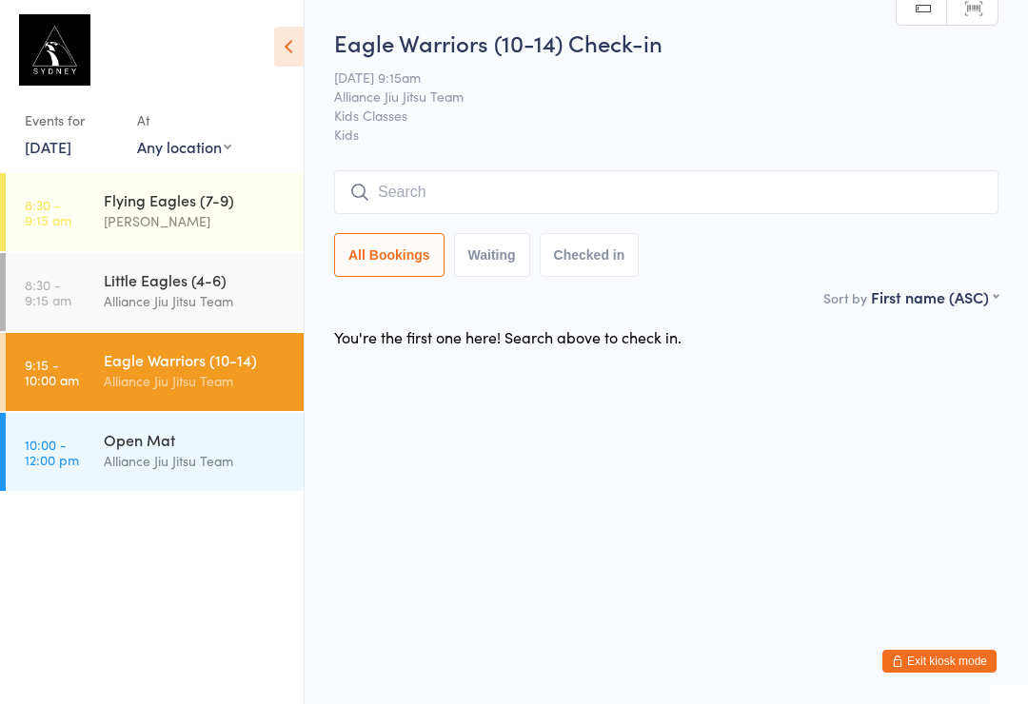
click at [168, 187] on div "Flying Eagles (7-9) [PERSON_NAME]" at bounding box center [204, 210] width 200 height 75
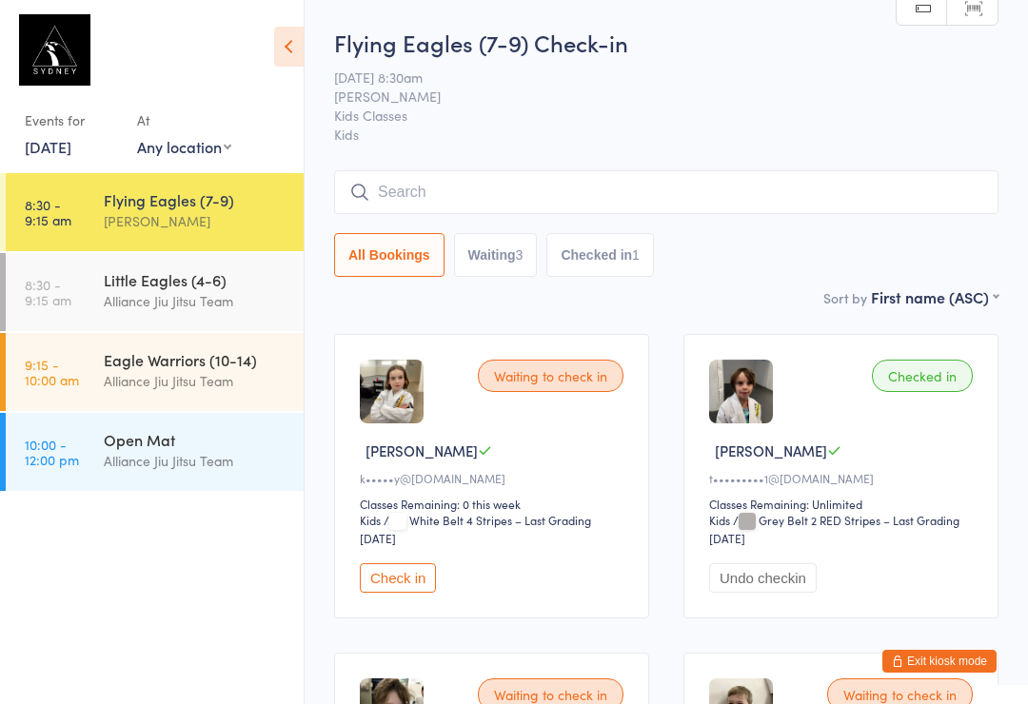
click at [830, 194] on input "search" at bounding box center [666, 192] width 664 height 44
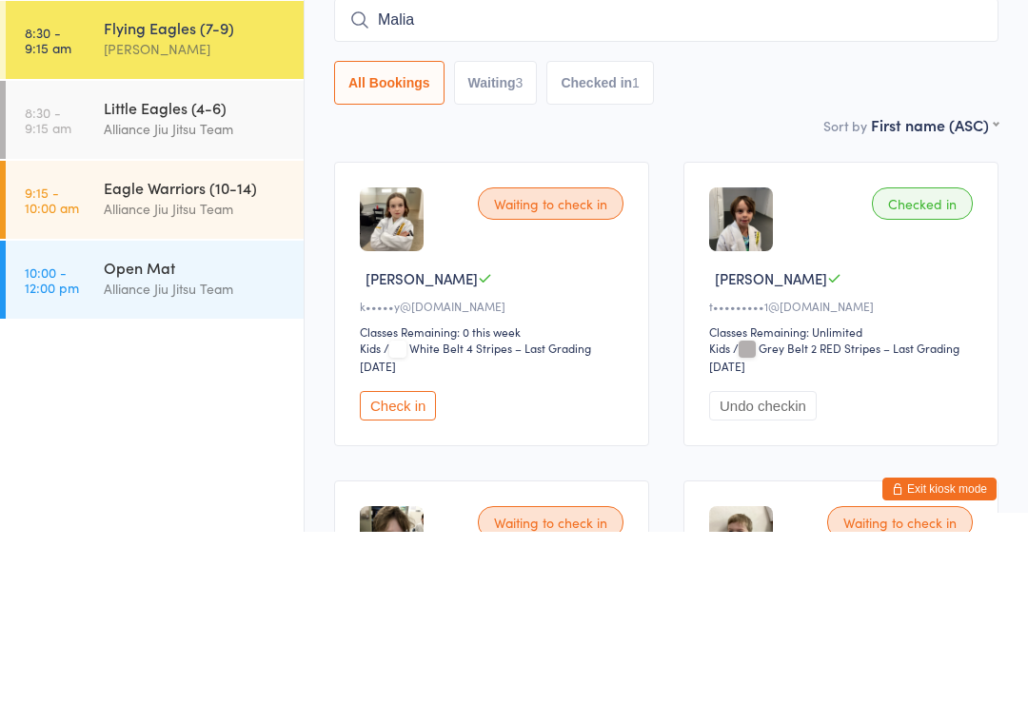
type input "Malia"
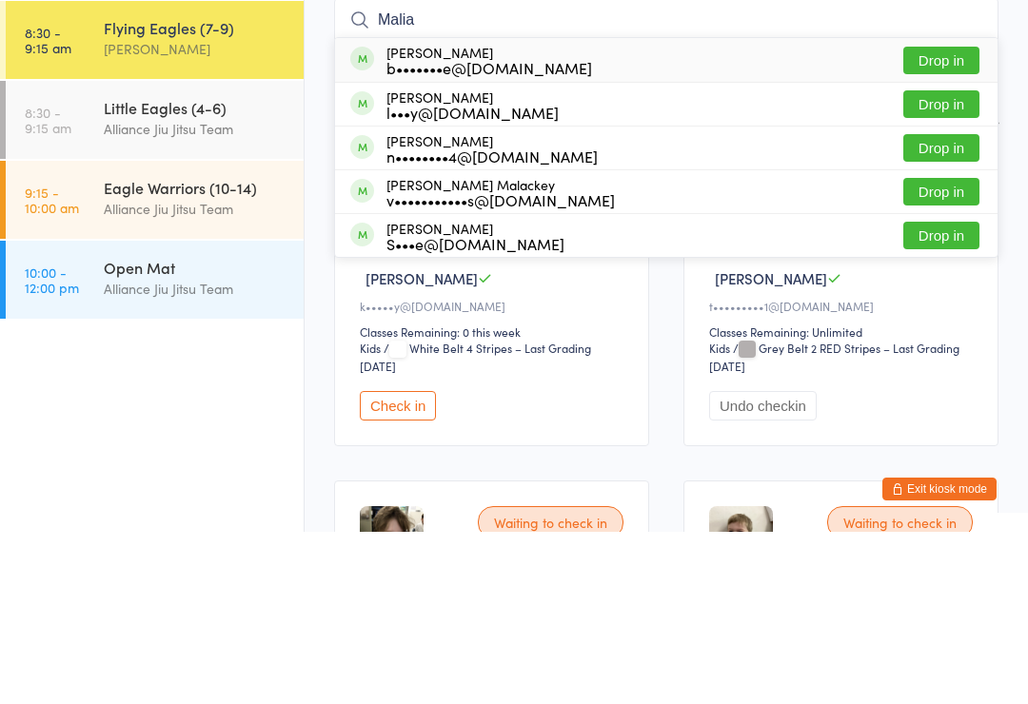
click at [957, 219] on button "Drop in" at bounding box center [941, 233] width 76 height 28
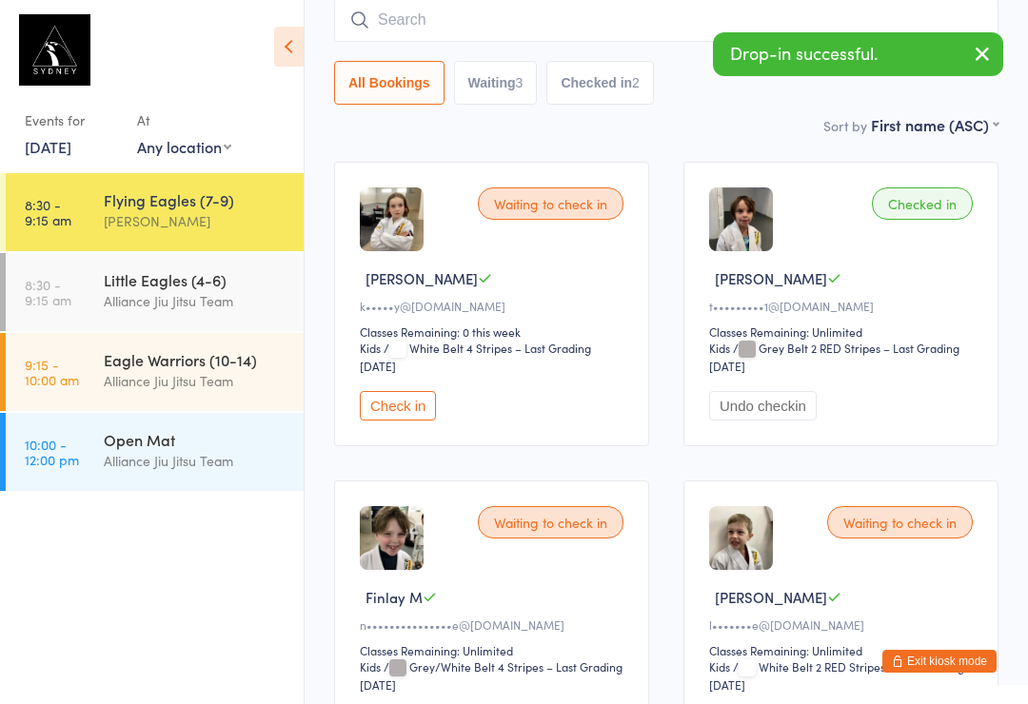
click at [499, 10] on input "search" at bounding box center [666, 20] width 664 height 44
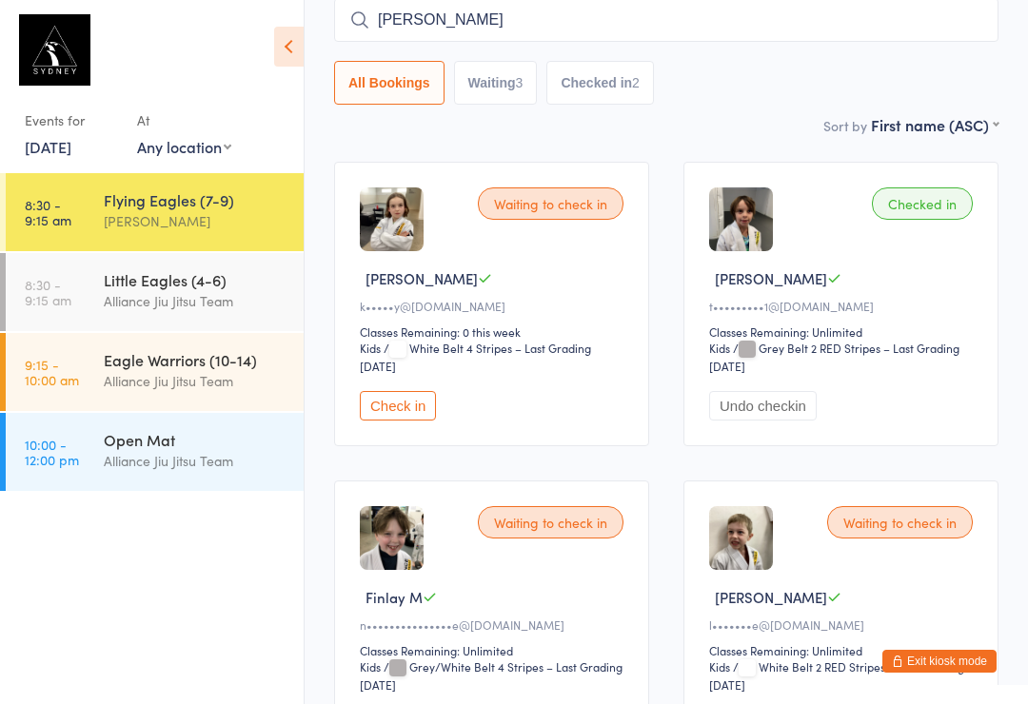
type input "[PERSON_NAME]"
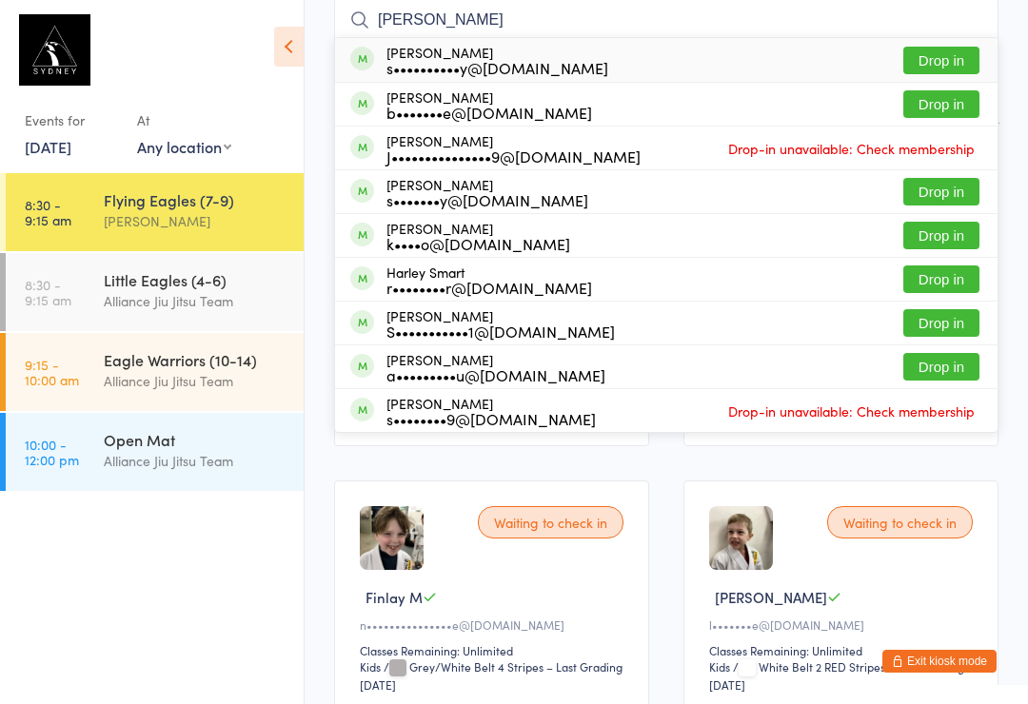
click at [946, 102] on button "Drop in" at bounding box center [941, 104] width 76 height 28
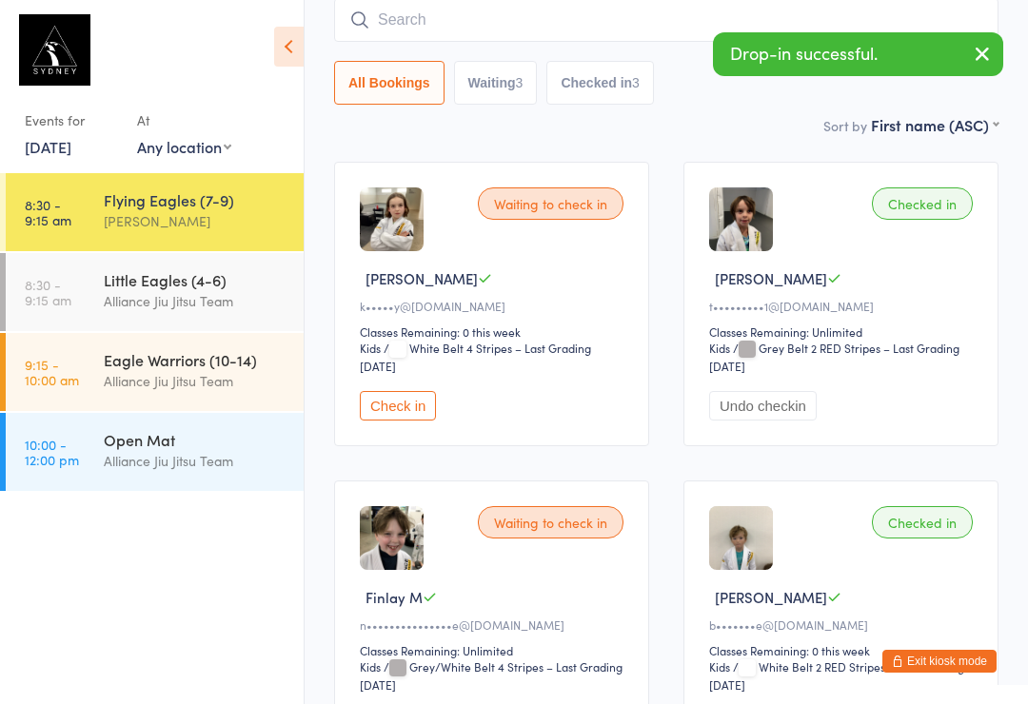
click at [205, 290] on div "Little Eagles (4-6)" at bounding box center [196, 279] width 184 height 21
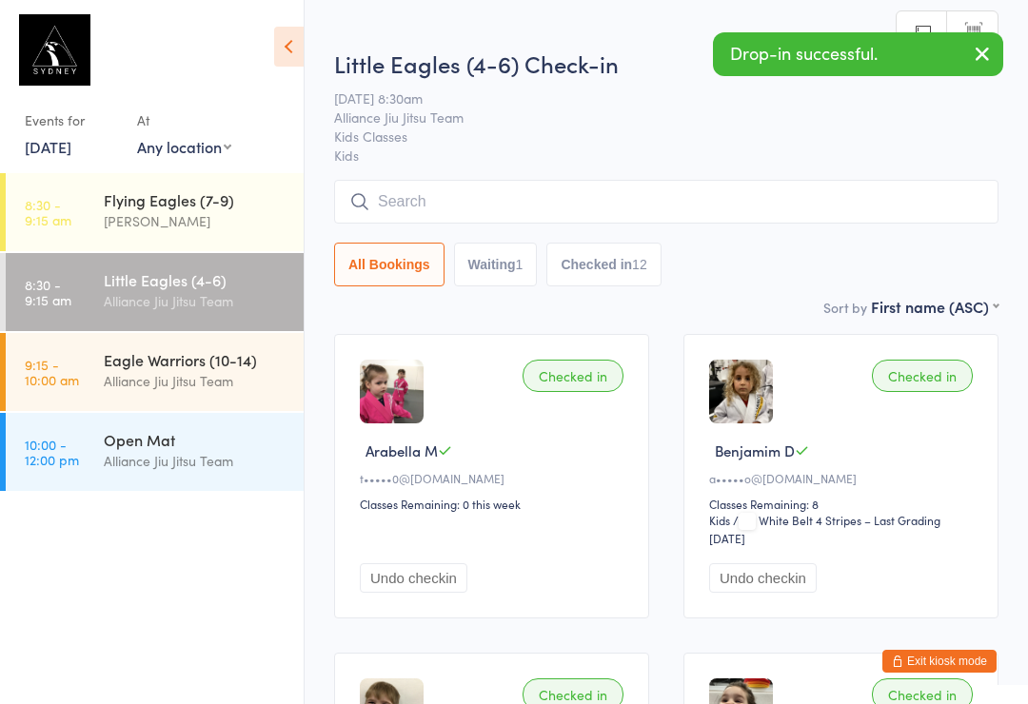
click at [699, 211] on input "search" at bounding box center [666, 202] width 664 height 44
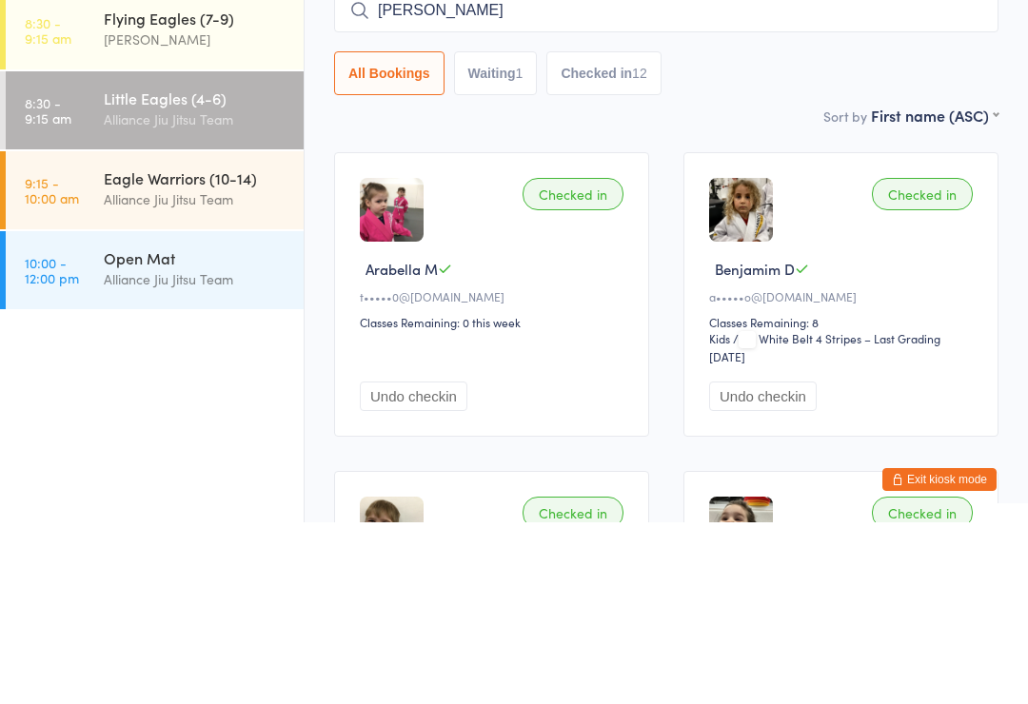
type input "[PERSON_NAME]"
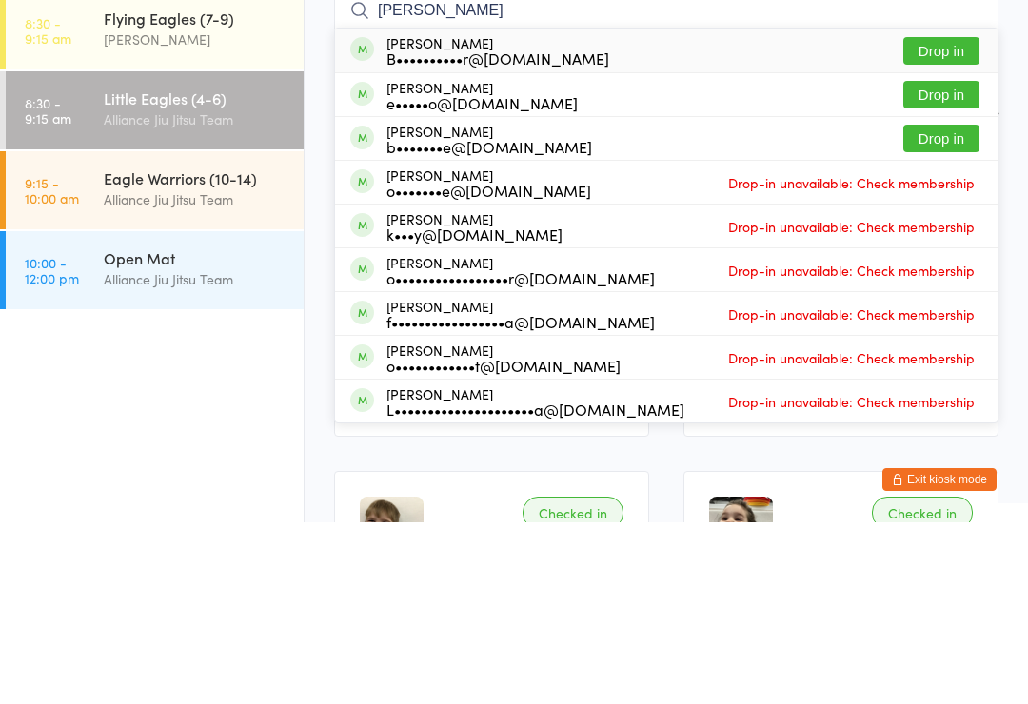
click at [960, 307] on button "Drop in" at bounding box center [941, 321] width 76 height 28
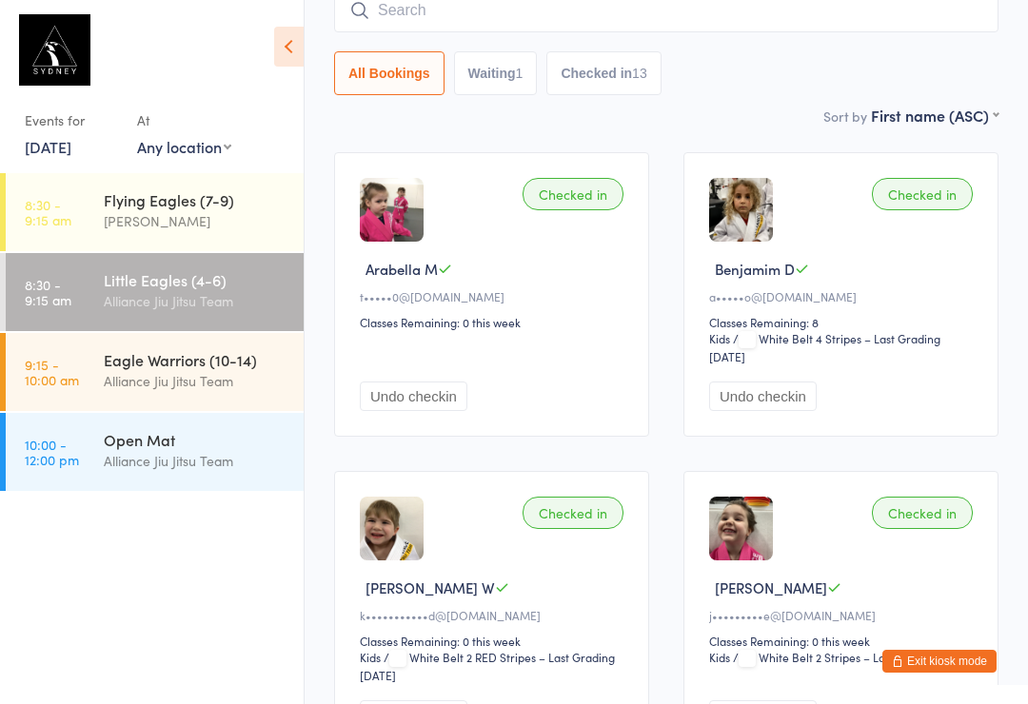
click at [372, 2] on input "search" at bounding box center [666, 11] width 664 height 44
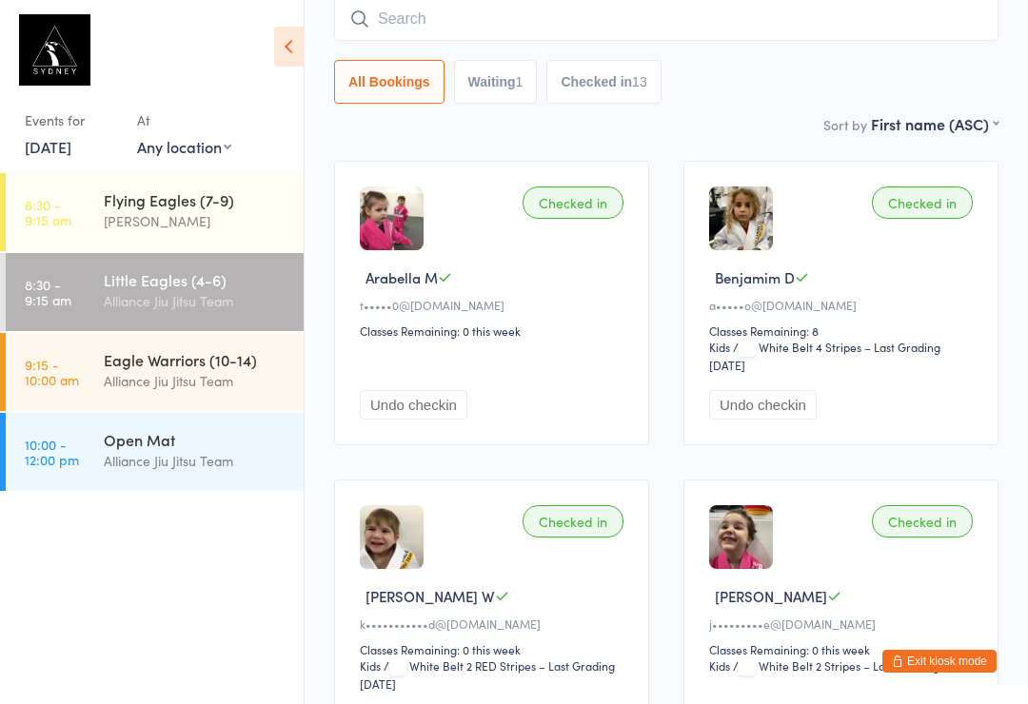
scroll to position [172, 0]
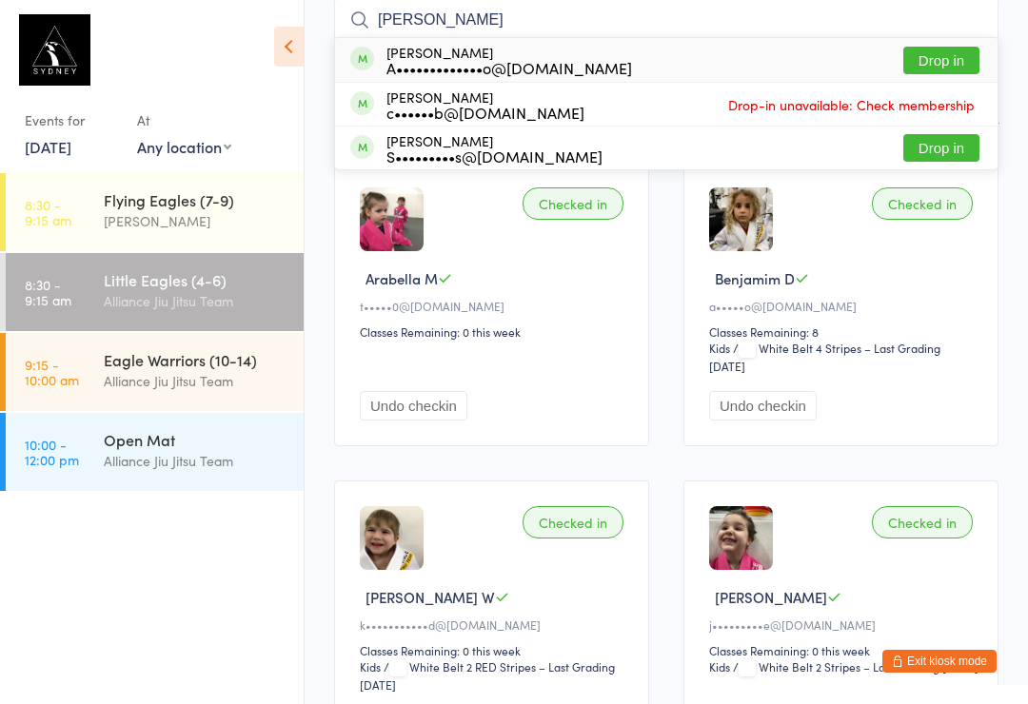
type input "[PERSON_NAME]"
click at [949, 72] on button "Drop in" at bounding box center [941, 61] width 76 height 28
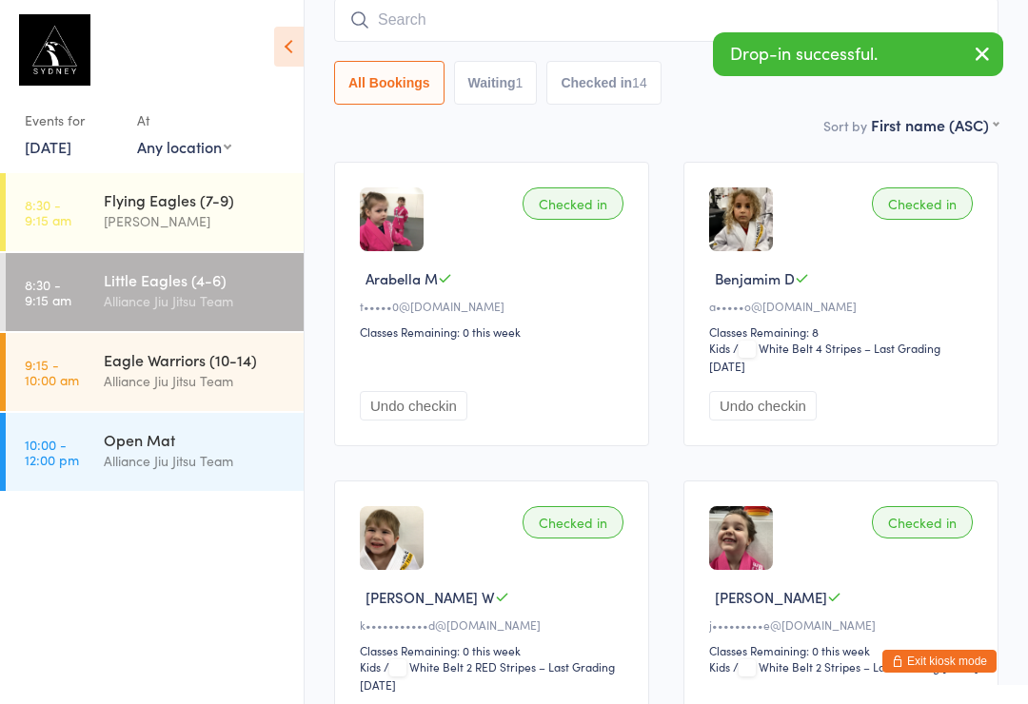
click at [640, 7] on input "search" at bounding box center [666, 20] width 664 height 44
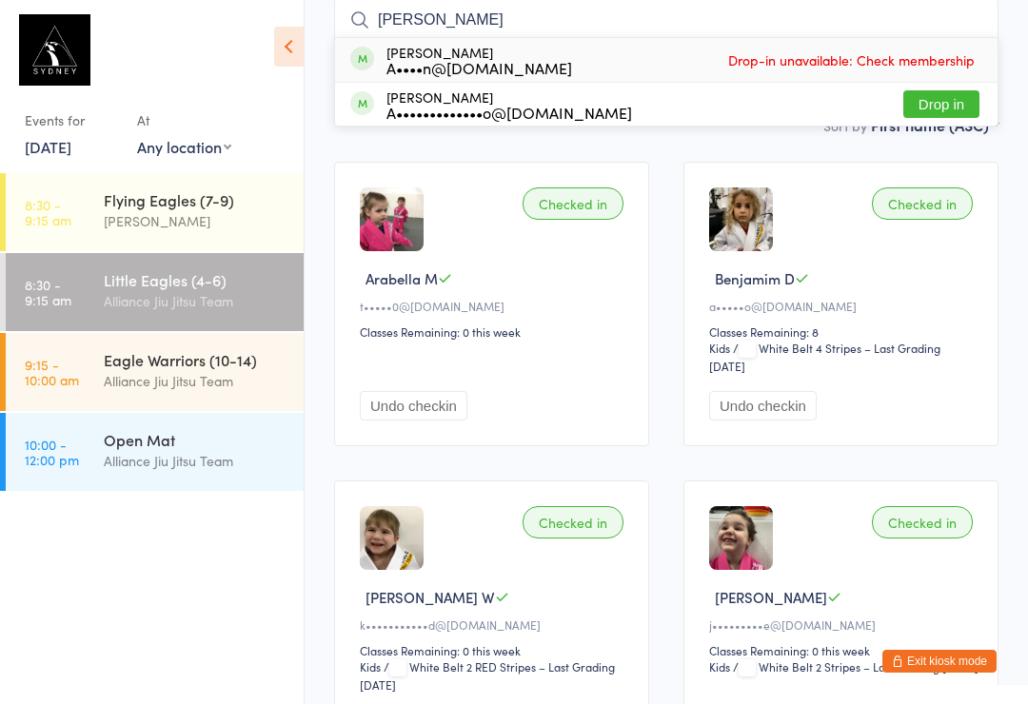
type input "[PERSON_NAME]"
click at [950, 102] on button "Drop in" at bounding box center [941, 104] width 76 height 28
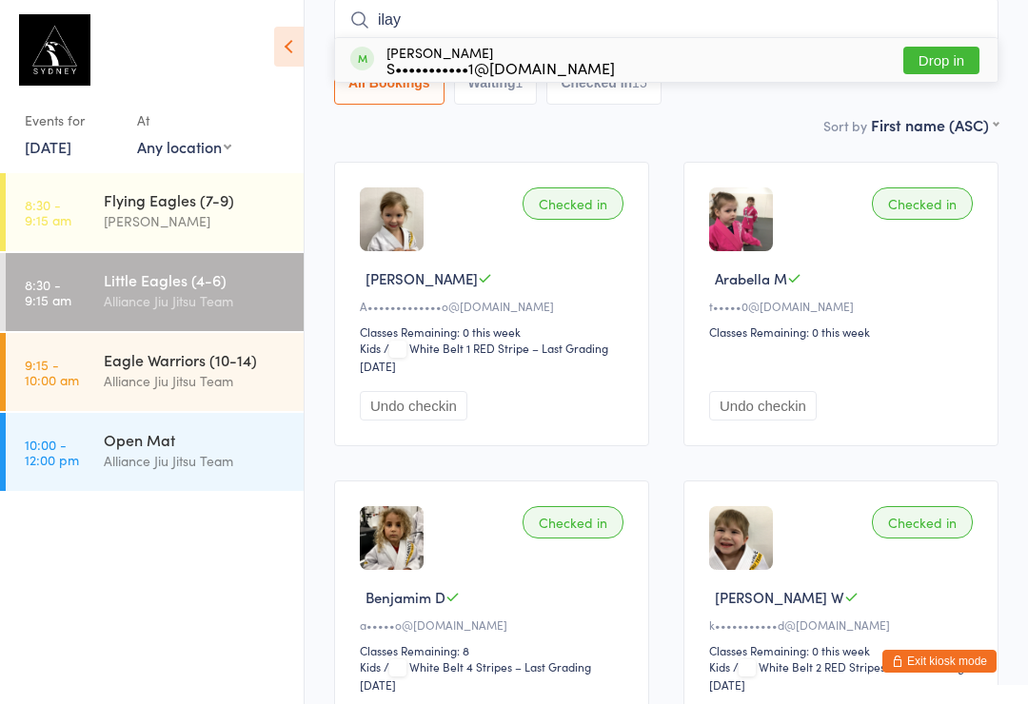
type input "ilay"
click at [952, 50] on button "Drop in" at bounding box center [941, 61] width 76 height 28
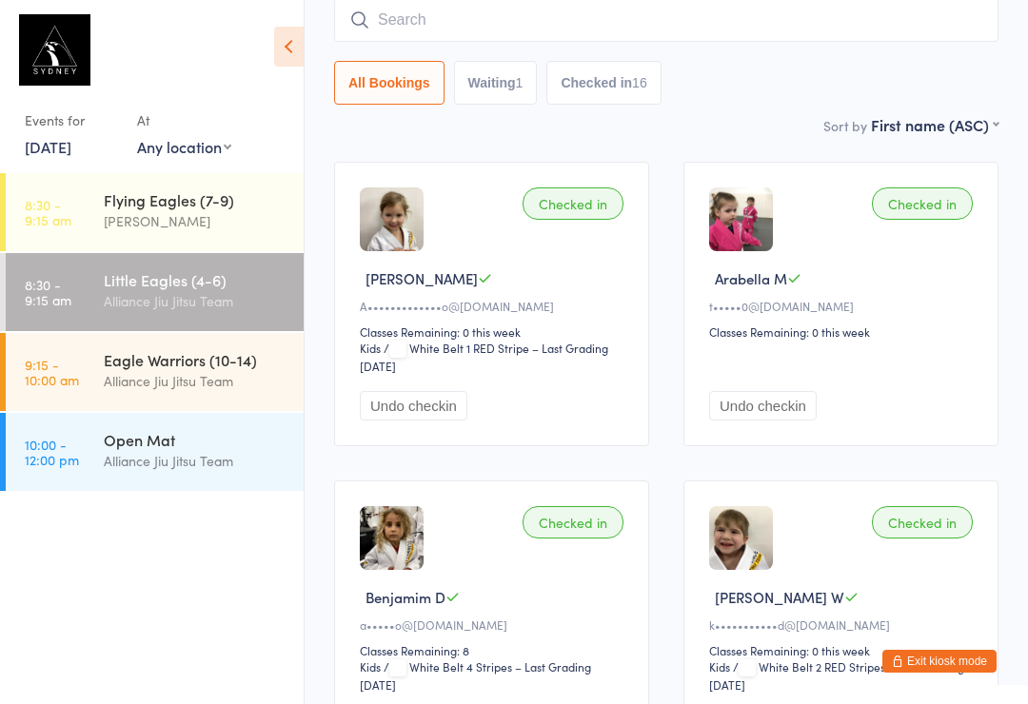
click at [223, 212] on div "[PERSON_NAME]" at bounding box center [196, 221] width 184 height 22
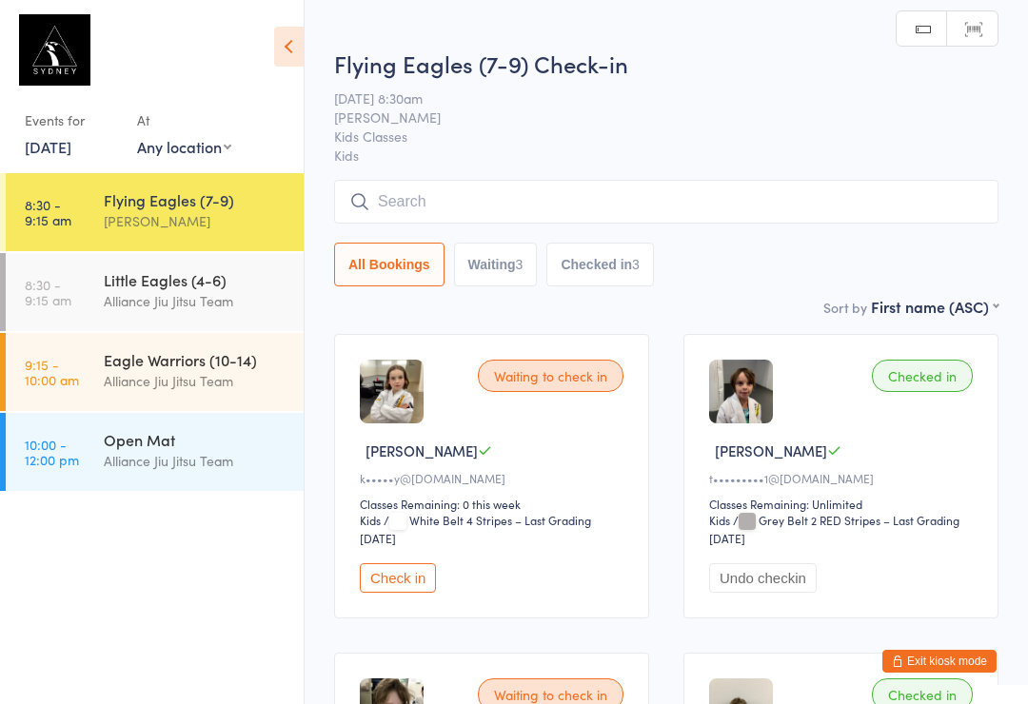
click at [481, 197] on input "search" at bounding box center [666, 202] width 664 height 44
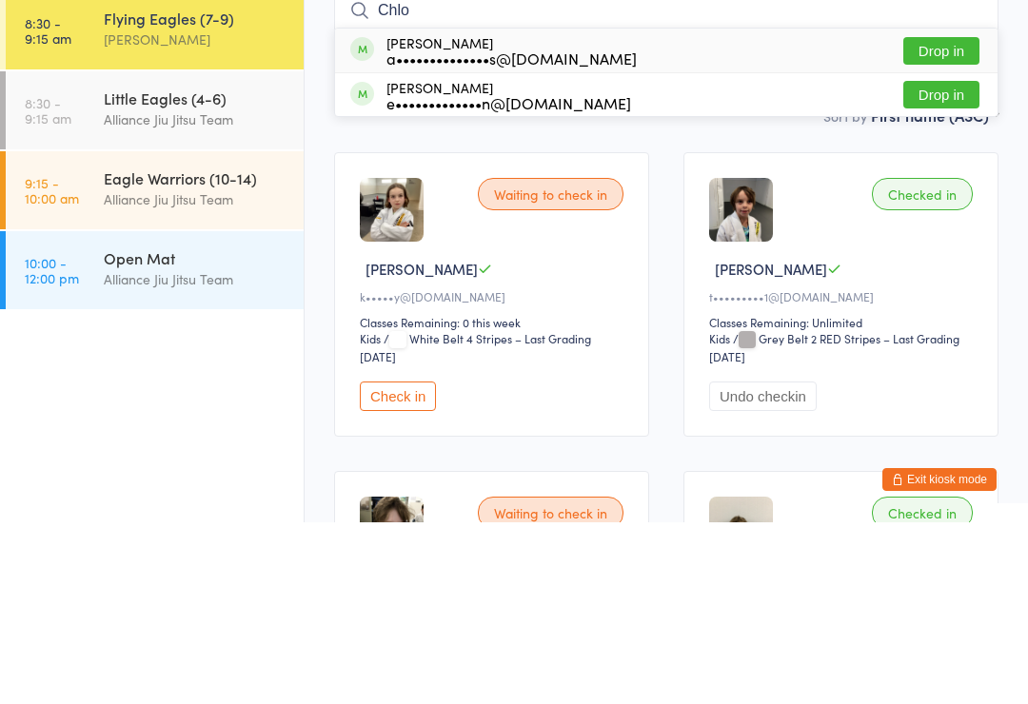
type input "Chlo"
click at [943, 219] on button "Drop in" at bounding box center [941, 233] width 76 height 28
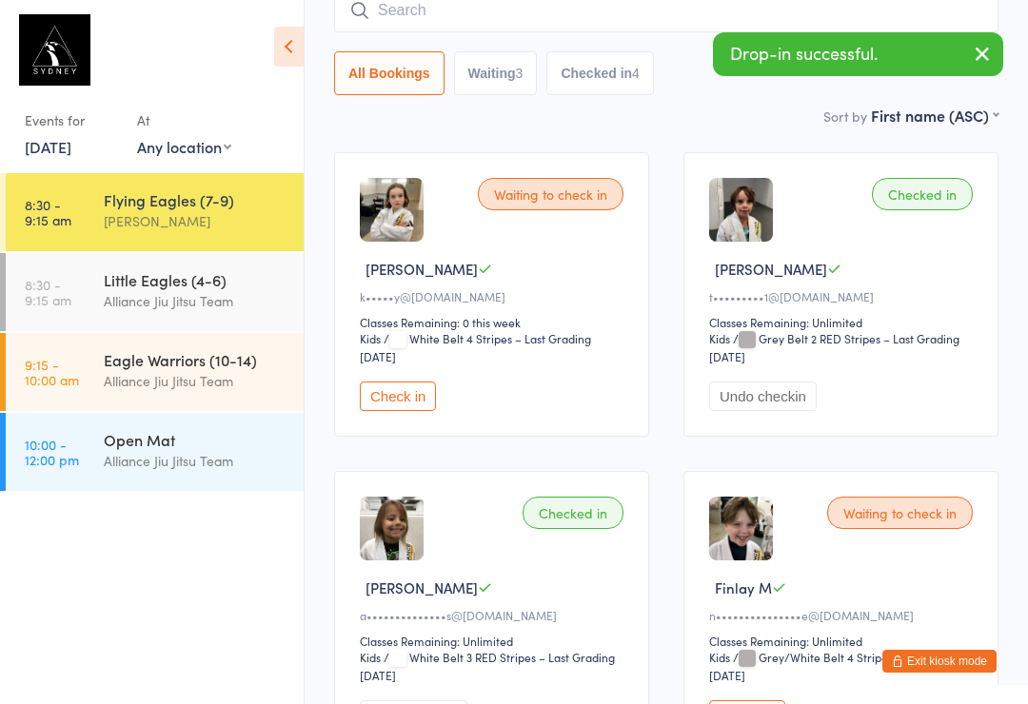
click at [441, 20] on input "search" at bounding box center [666, 11] width 664 height 44
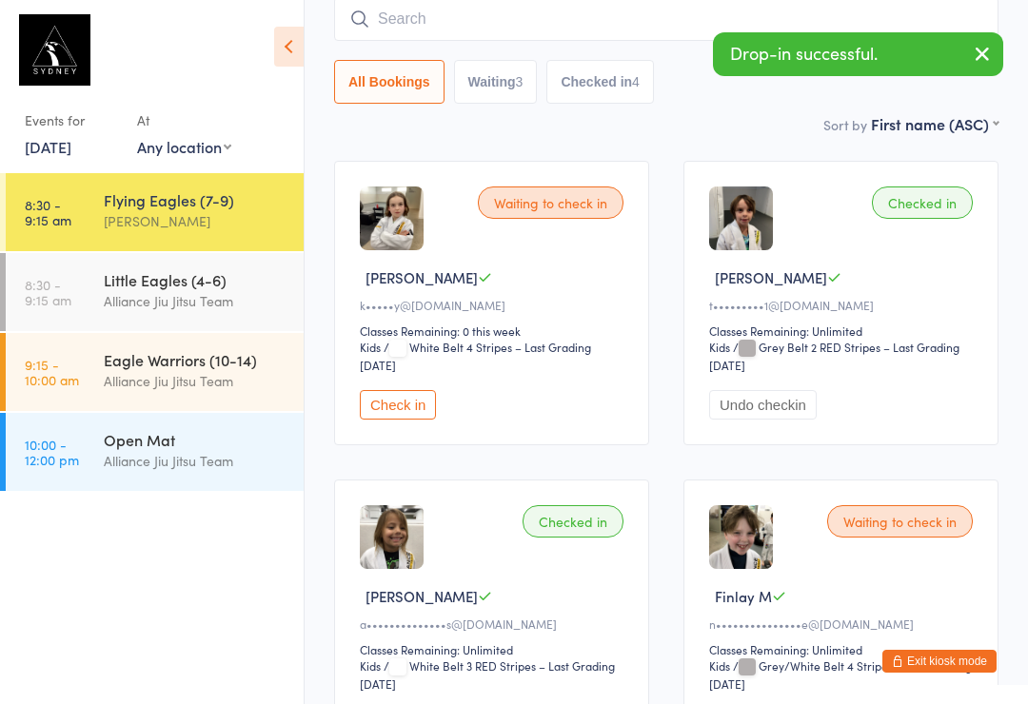
scroll to position [172, 0]
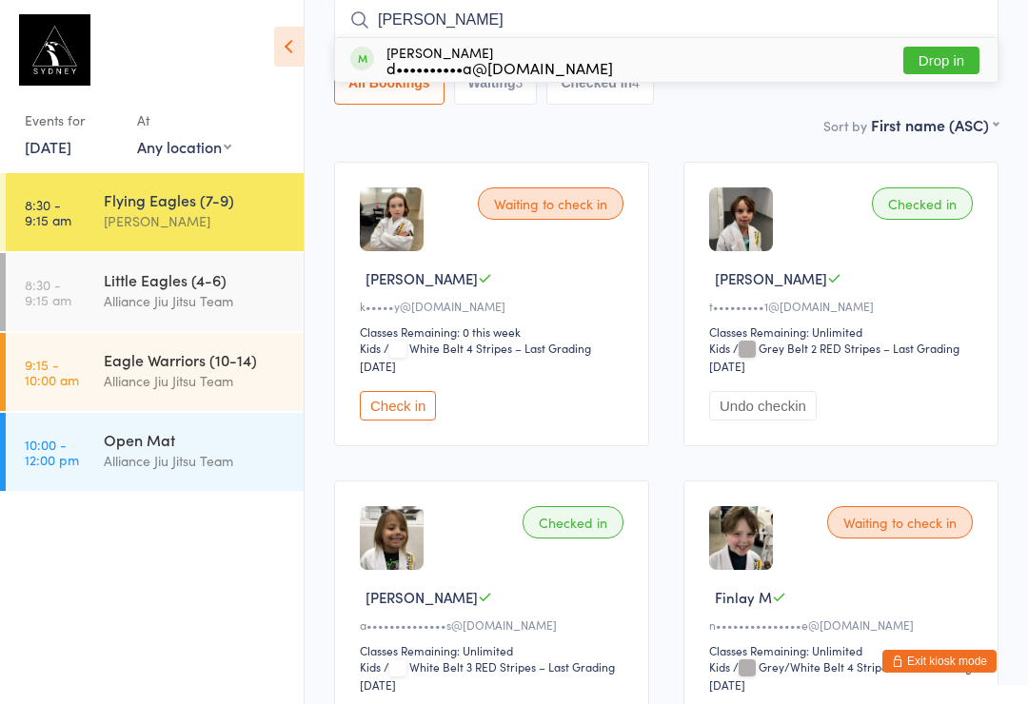
type input "[PERSON_NAME]"
click at [931, 58] on button "Drop in" at bounding box center [941, 61] width 76 height 28
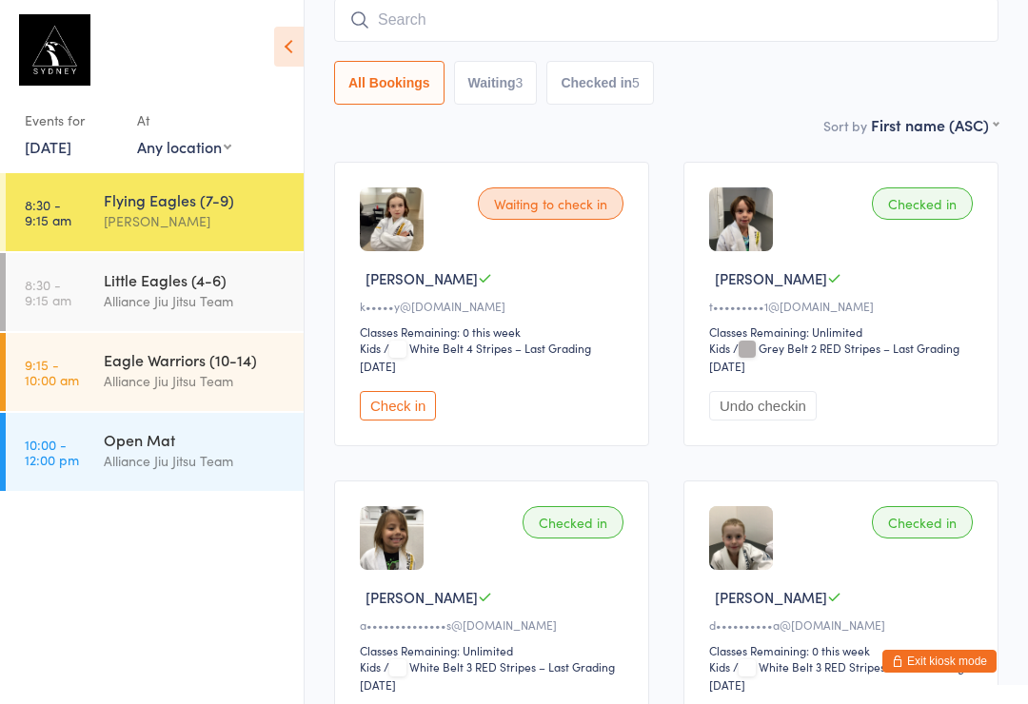
click at [387, 35] on input "search" at bounding box center [666, 20] width 664 height 44
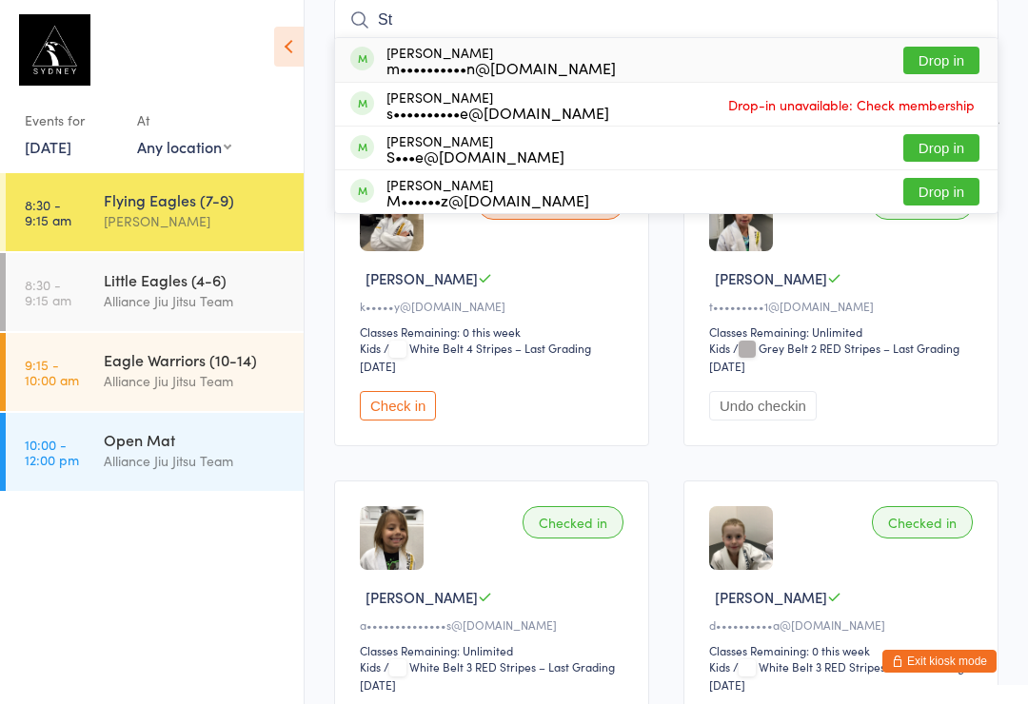
type input "S"
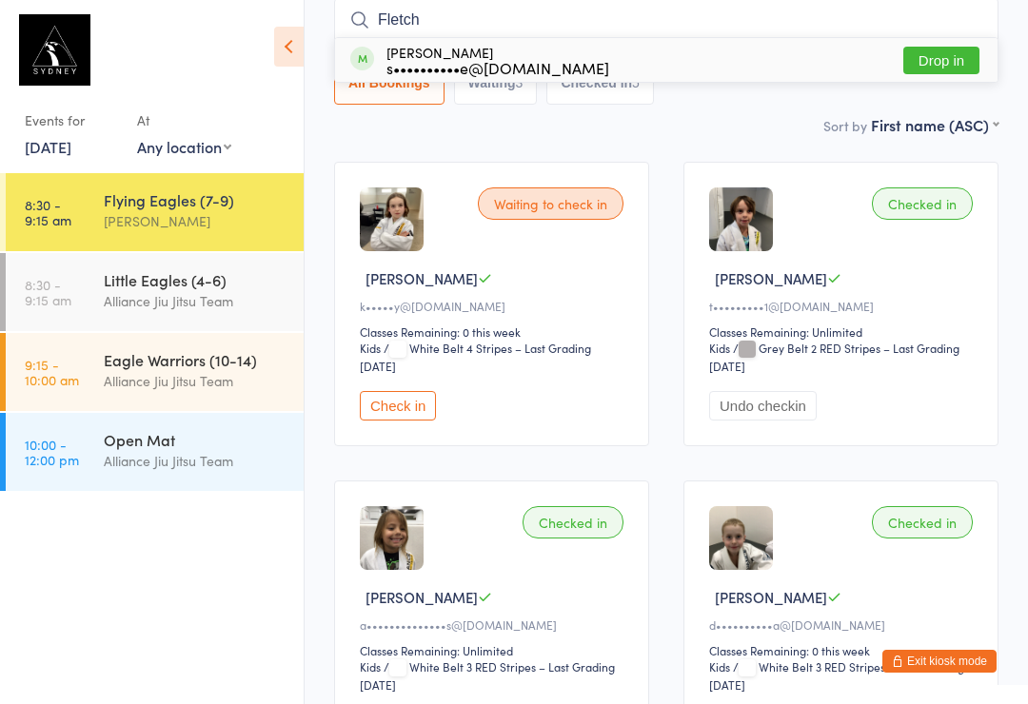
type input "Fletch"
click at [922, 65] on button "Drop in" at bounding box center [941, 61] width 76 height 28
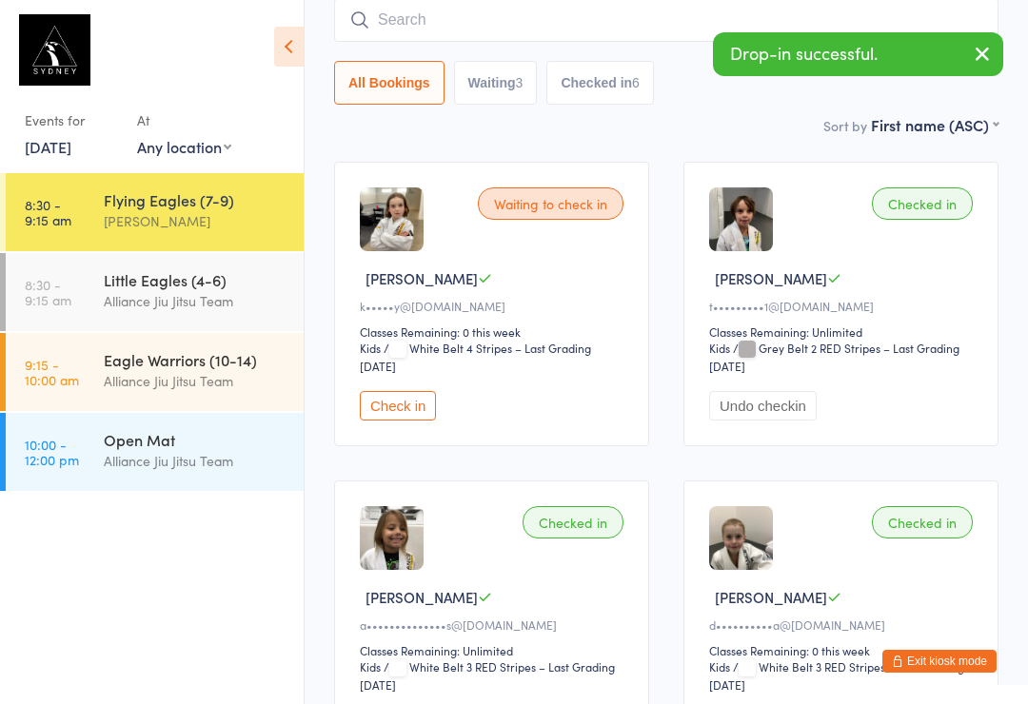
click at [414, 13] on input "search" at bounding box center [666, 20] width 664 height 44
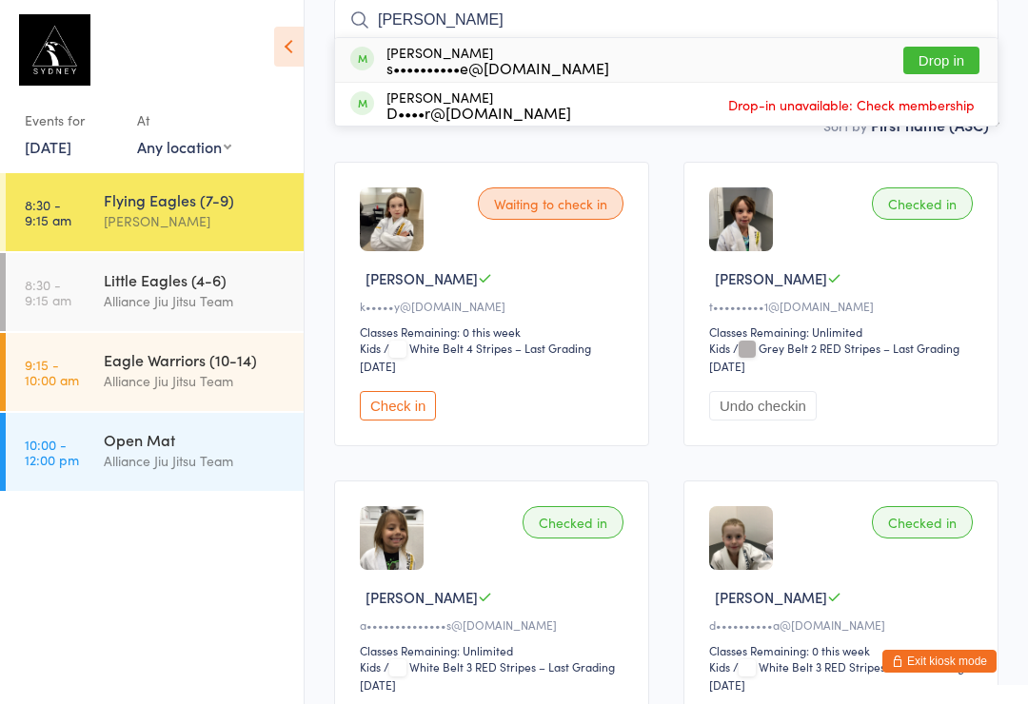
type input "[PERSON_NAME]"
click at [929, 59] on button "Drop in" at bounding box center [941, 61] width 76 height 28
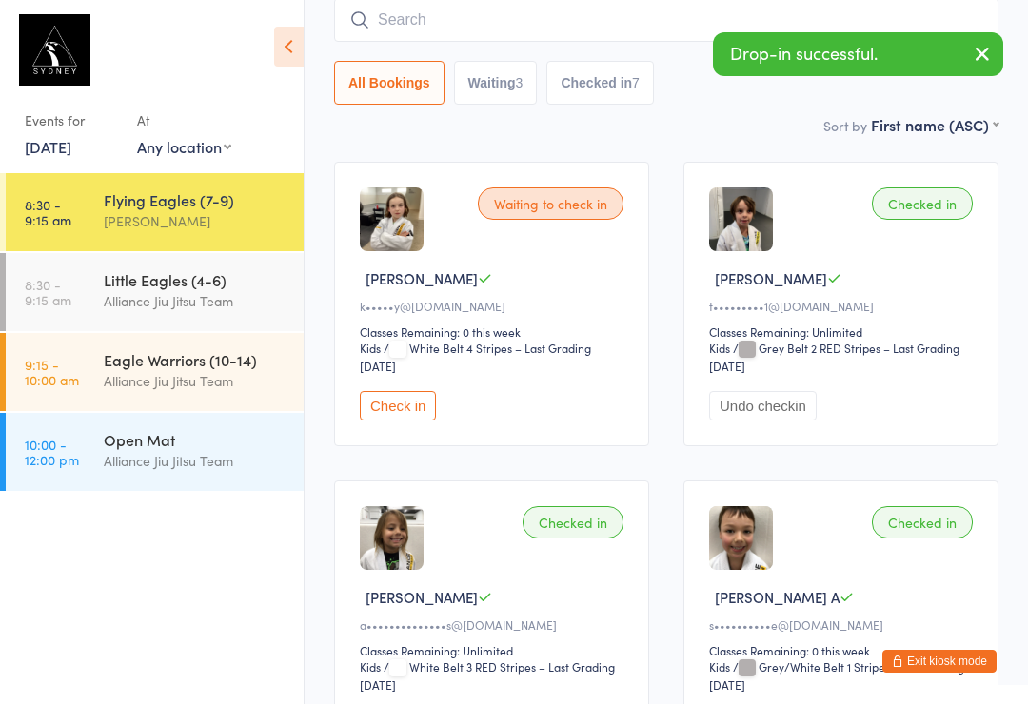
click at [495, 24] on input "search" at bounding box center [666, 20] width 664 height 44
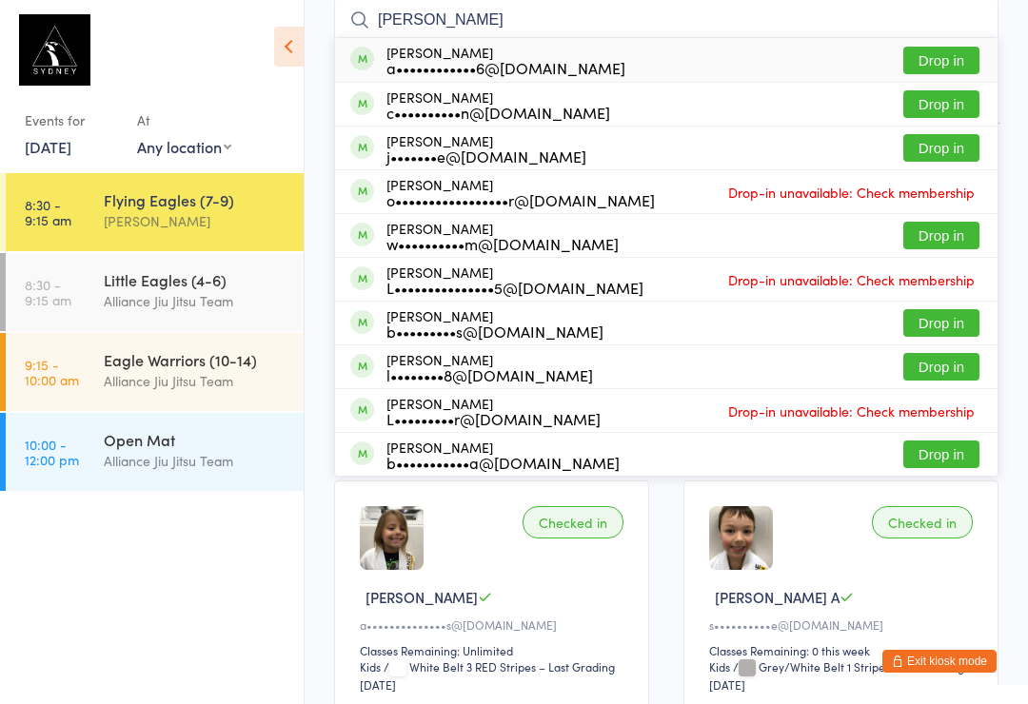
type input "[PERSON_NAME]"
click at [947, 53] on button "Drop in" at bounding box center [941, 61] width 76 height 28
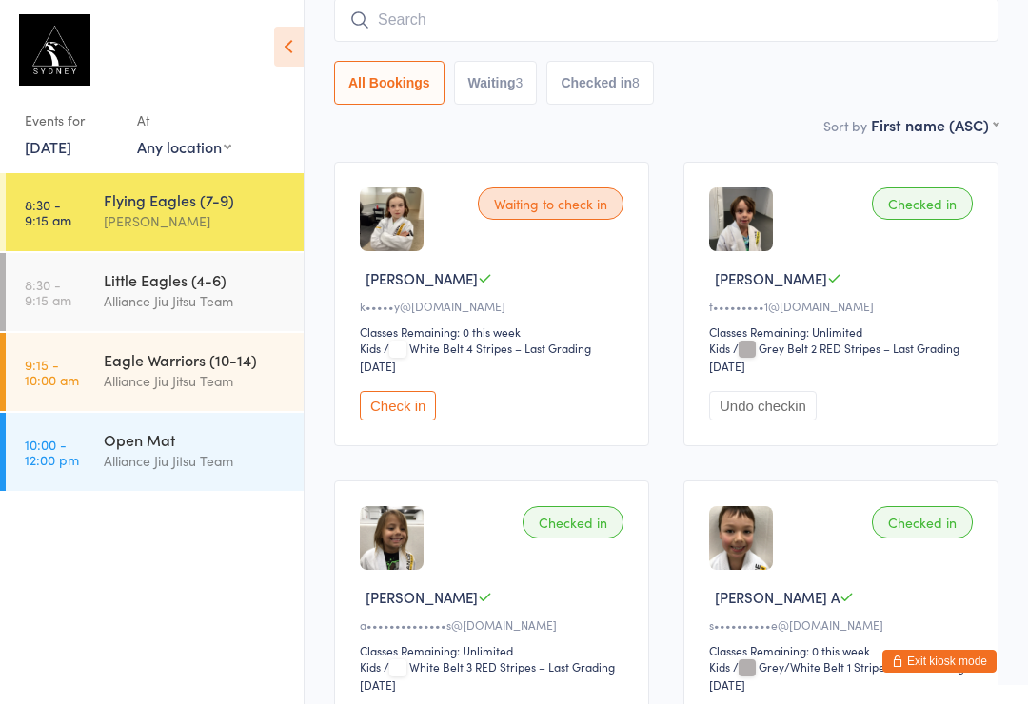
click at [554, 14] on input "search" at bounding box center [666, 20] width 664 height 44
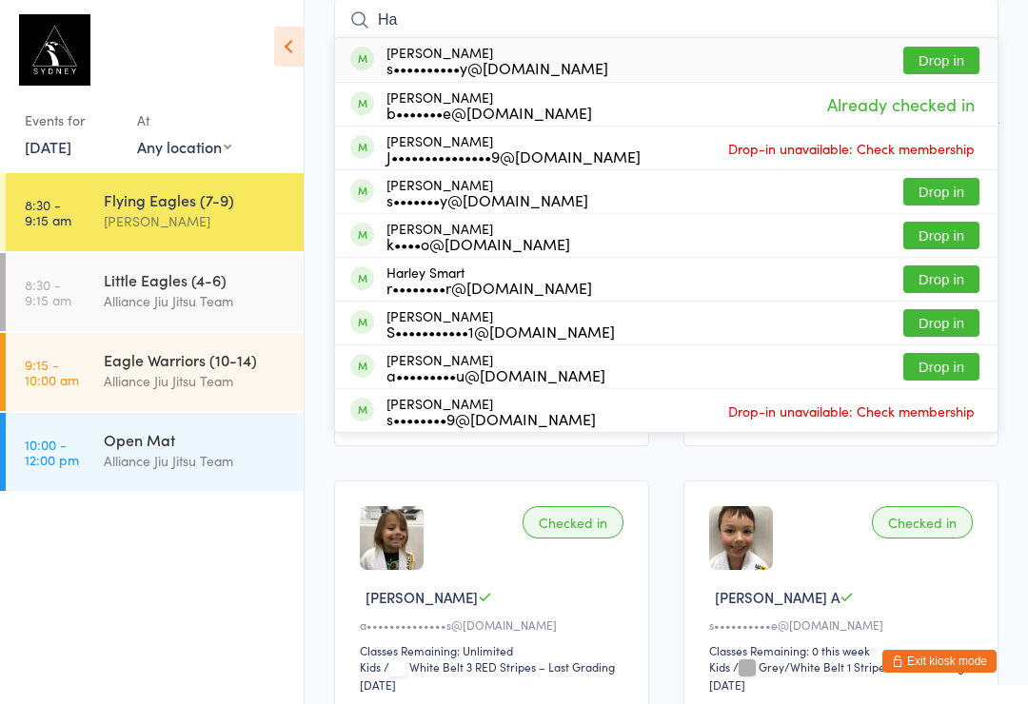
type input "H"
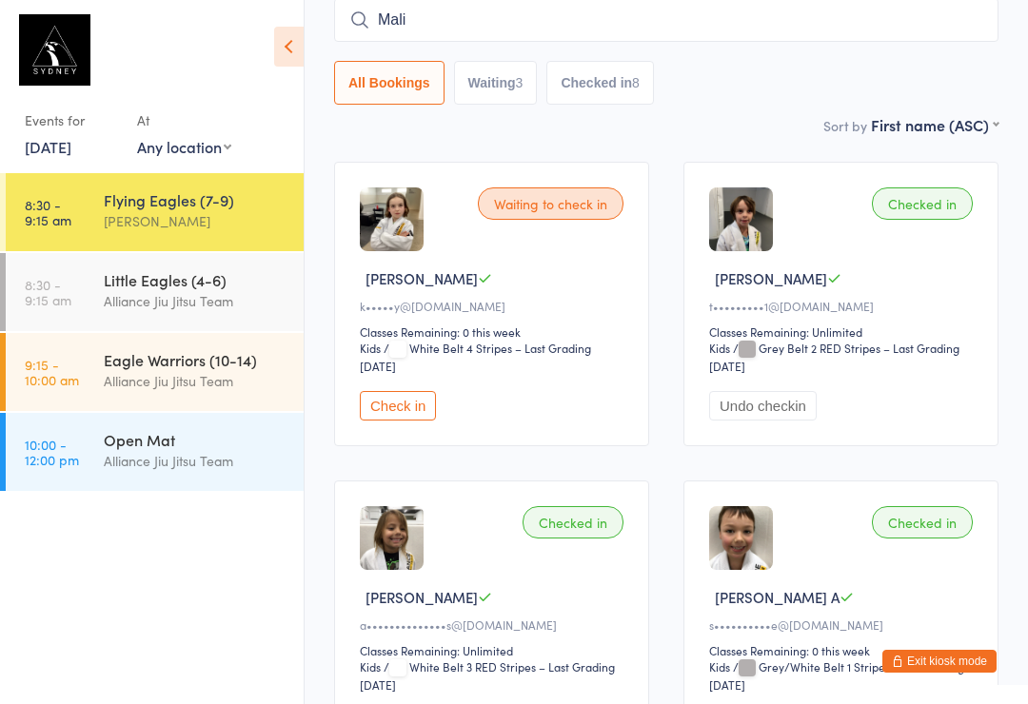
type input "Malia"
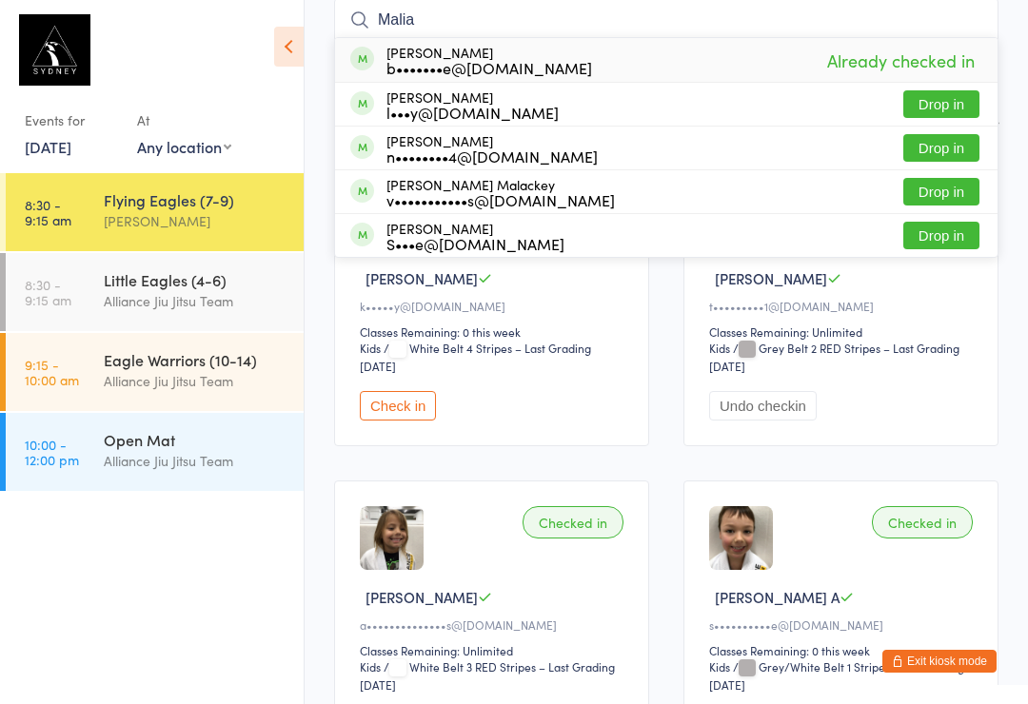
click at [215, 278] on div "Little Eagles (4-6)" at bounding box center [196, 279] width 184 height 21
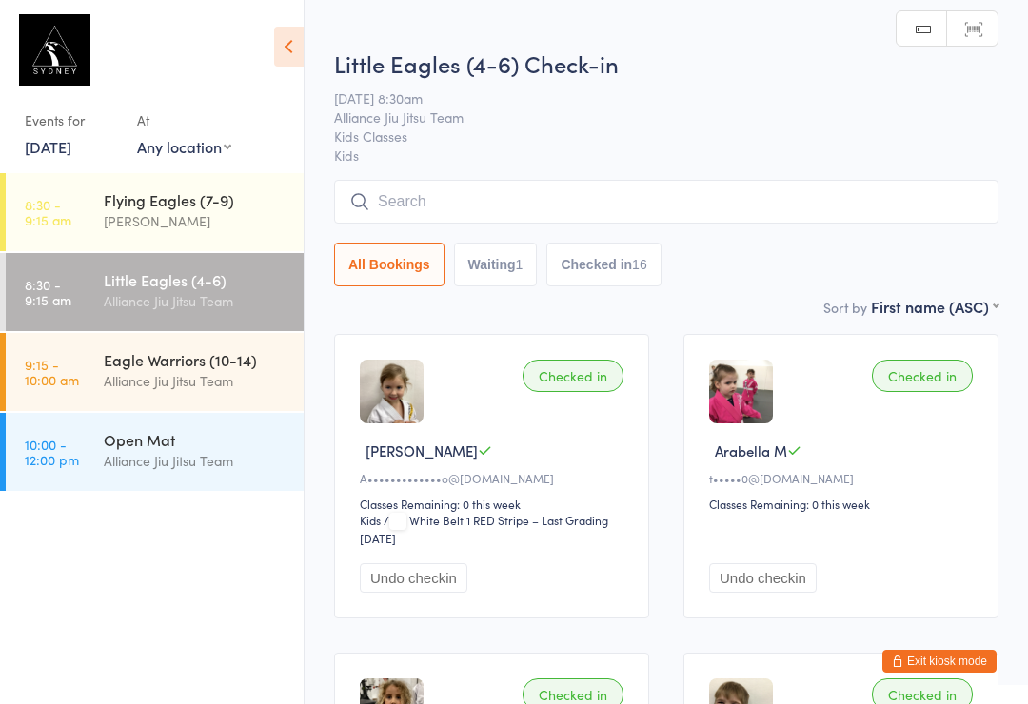
click at [513, 205] on input "search" at bounding box center [666, 202] width 664 height 44
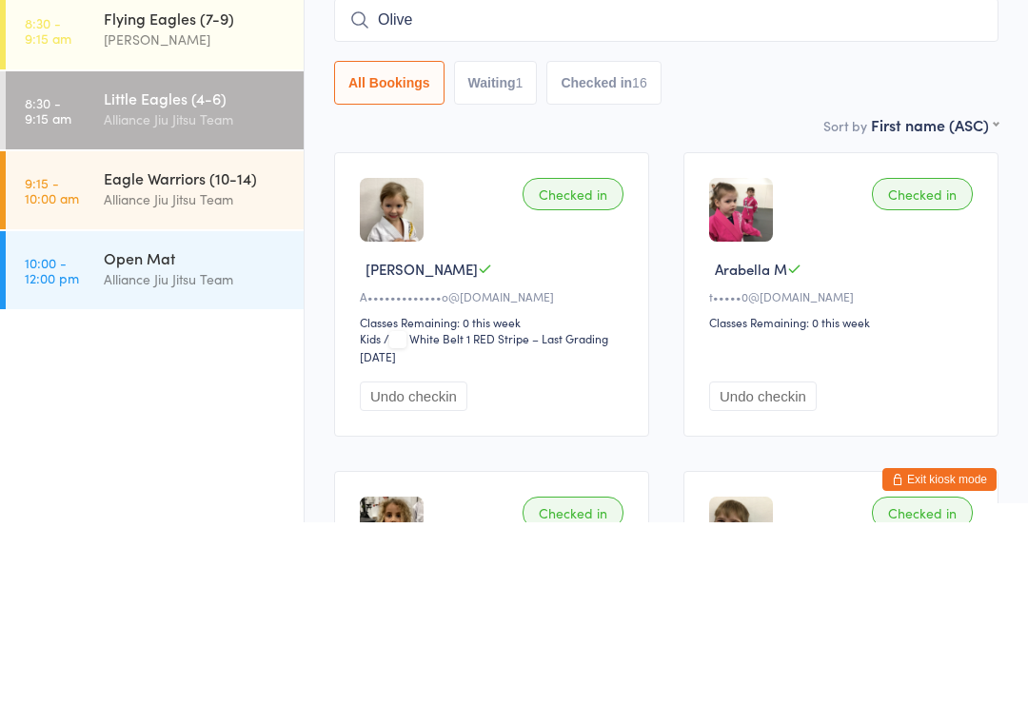
type input "[PERSON_NAME]"
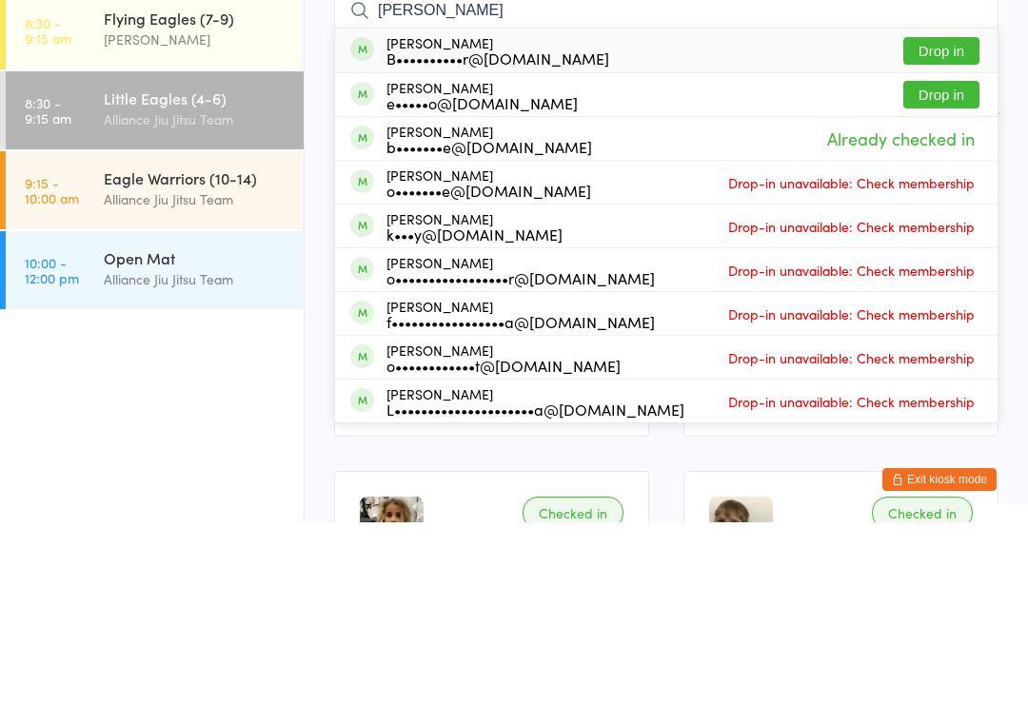
click at [110, 269] on div "Little Eagles (4-6)" at bounding box center [196, 279] width 184 height 21
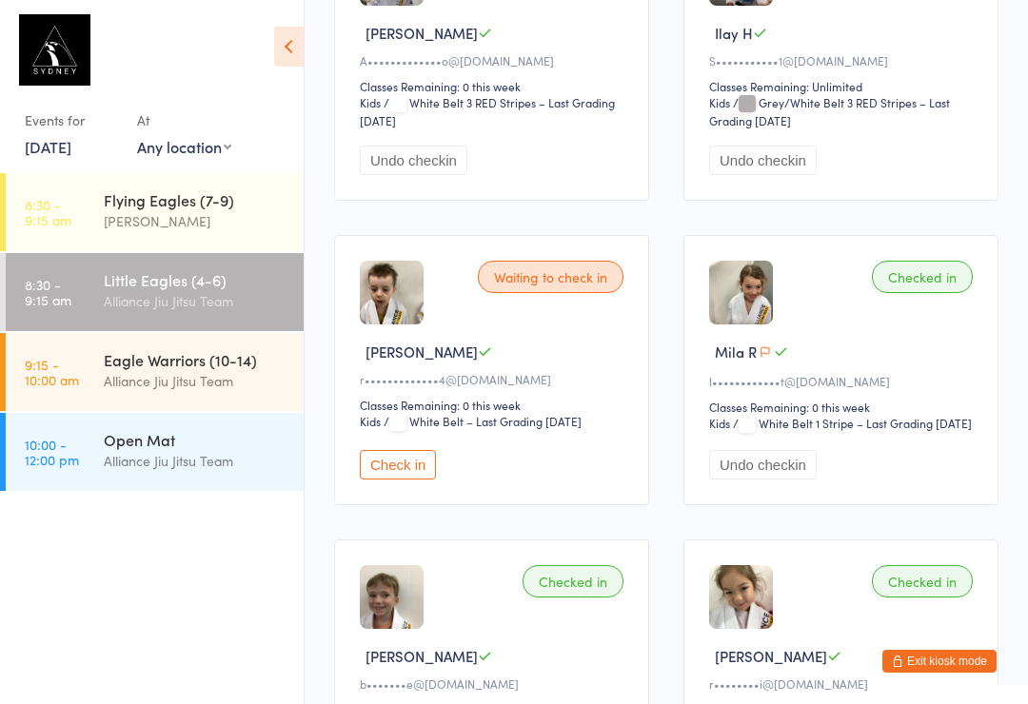
scroll to position [2010, 0]
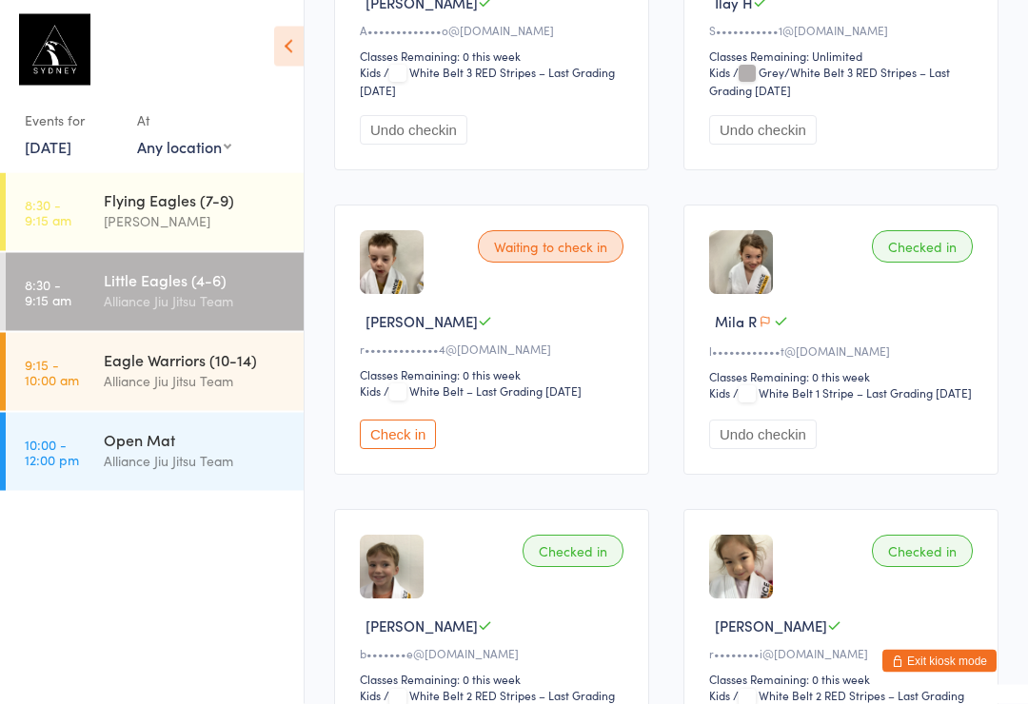
click at [405, 450] on button "Check in" at bounding box center [398, 436] width 76 height 30
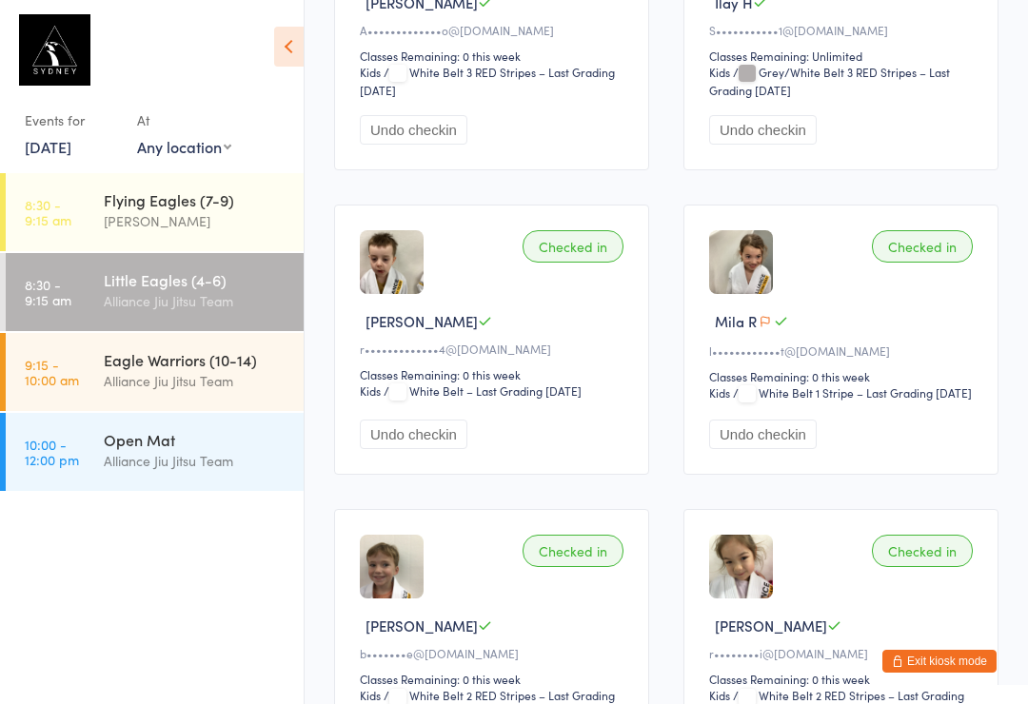
click at [117, 212] on div "[PERSON_NAME]" at bounding box center [196, 221] width 184 height 22
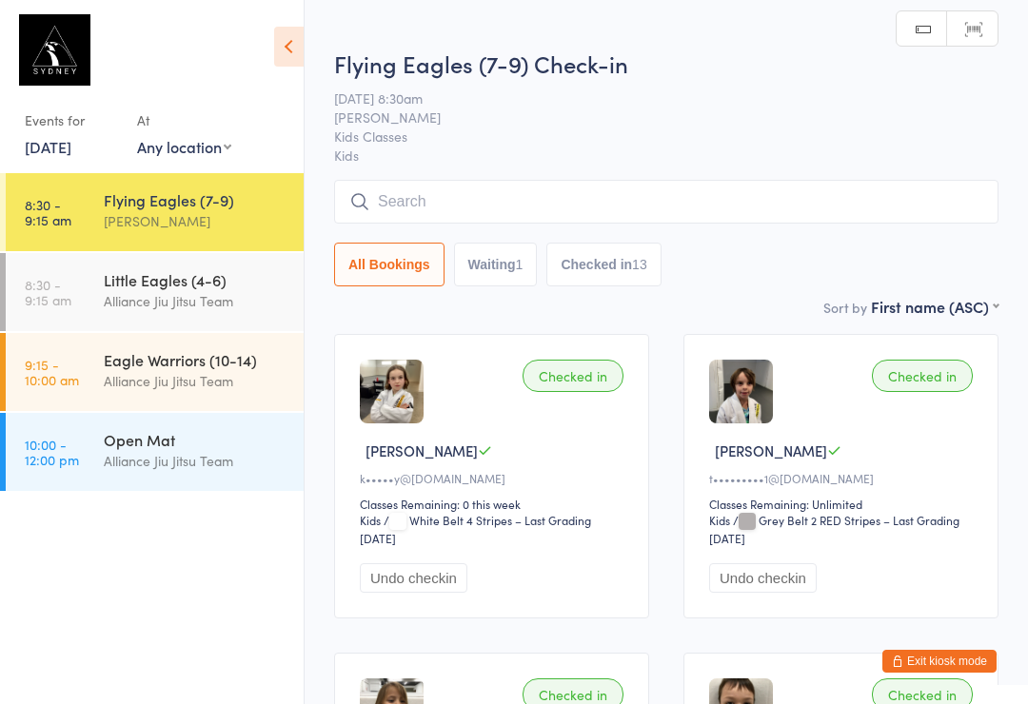
click at [449, 202] on input "search" at bounding box center [666, 202] width 664 height 44
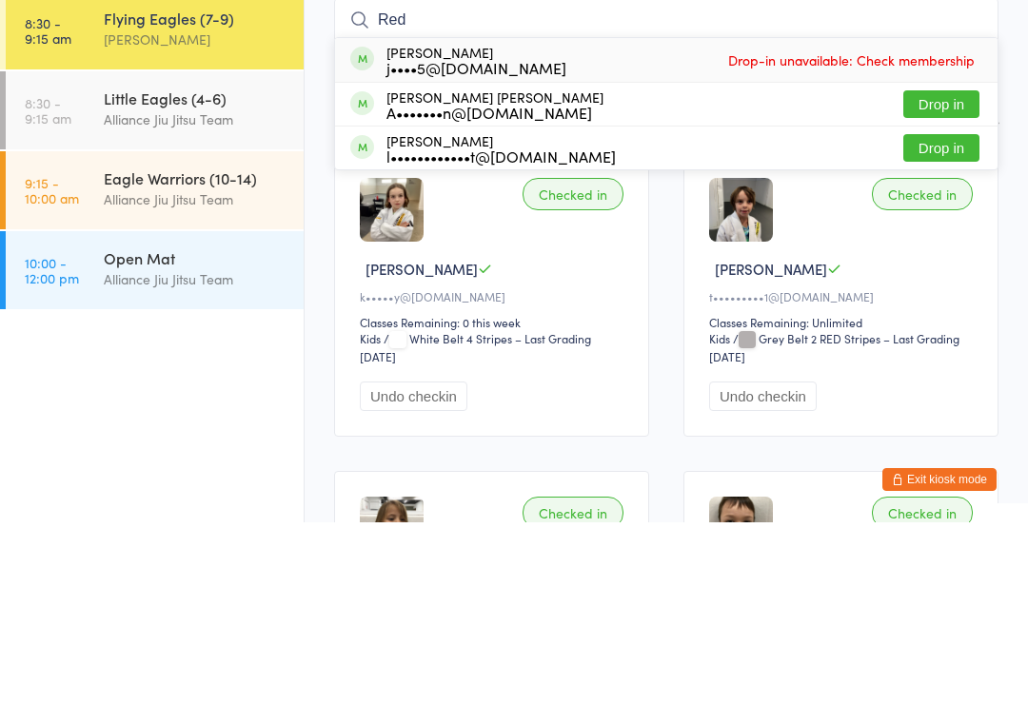
type input "Red"
click at [946, 272] on button "Drop in" at bounding box center [941, 286] width 76 height 28
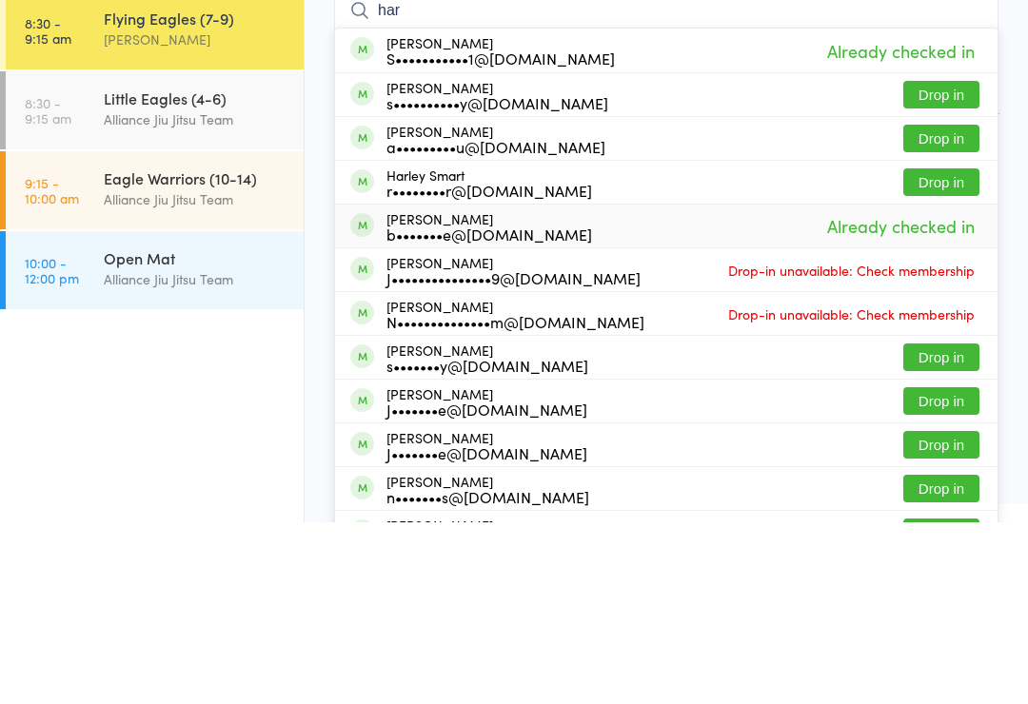
type input "har"
click at [500, 386] on div "[PERSON_NAME] b•••••••e@[DOMAIN_NAME] Already checked in" at bounding box center [666, 407] width 663 height 43
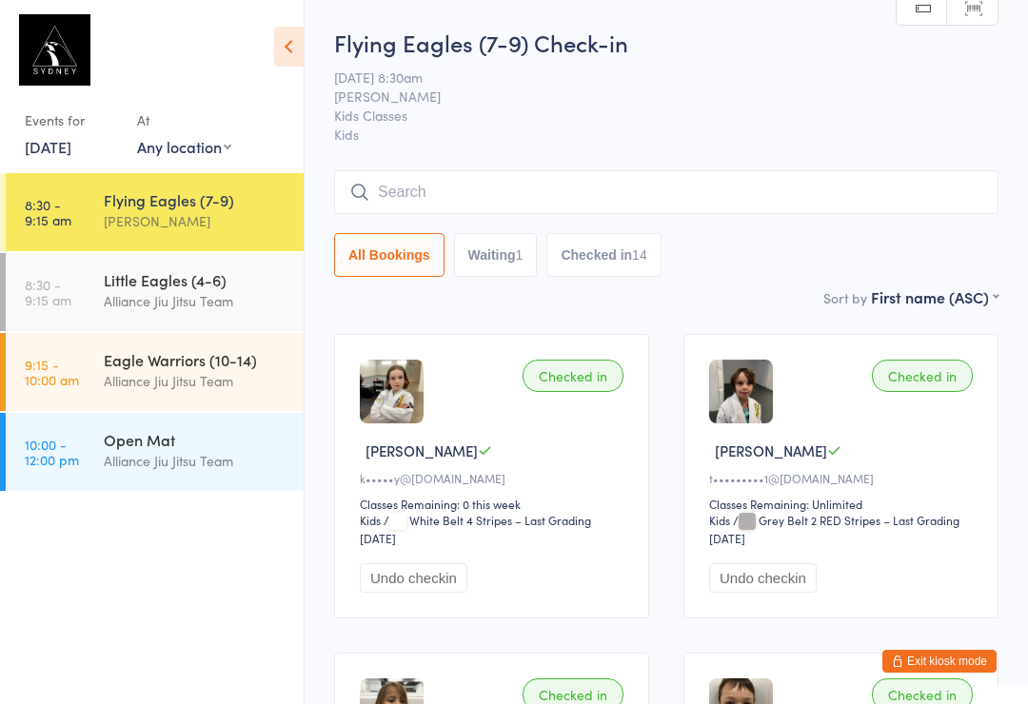
click at [510, 184] on input "search" at bounding box center [666, 192] width 664 height 44
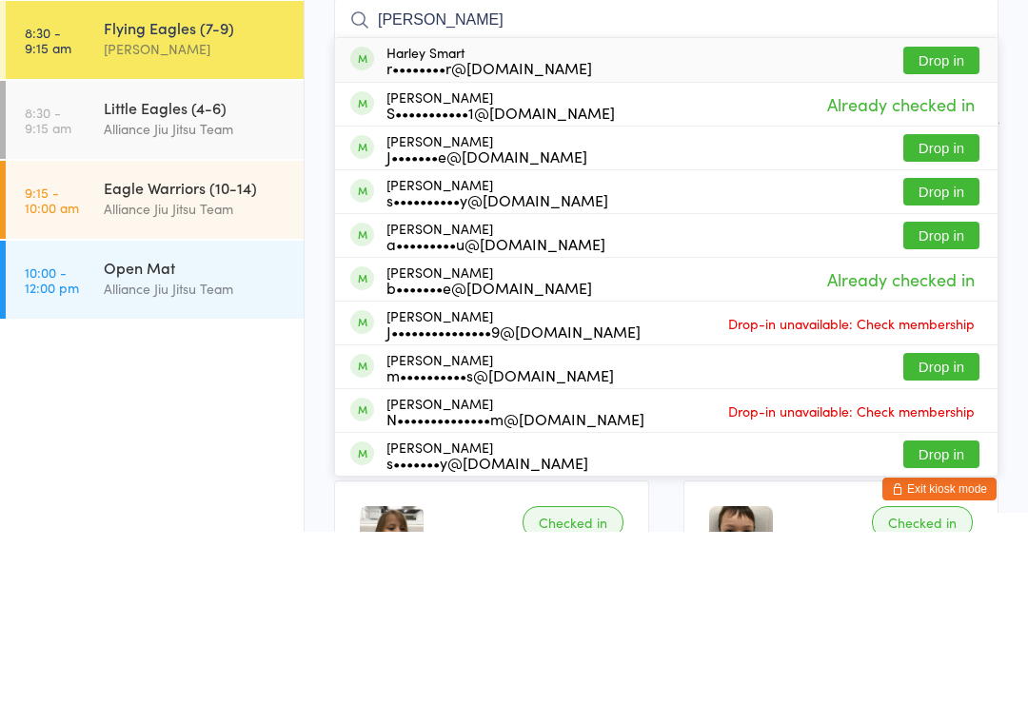
type input "[PERSON_NAME]"
click at [936, 219] on button "Drop in" at bounding box center [941, 233] width 76 height 28
